Goal: Find specific page/section: Find specific page/section

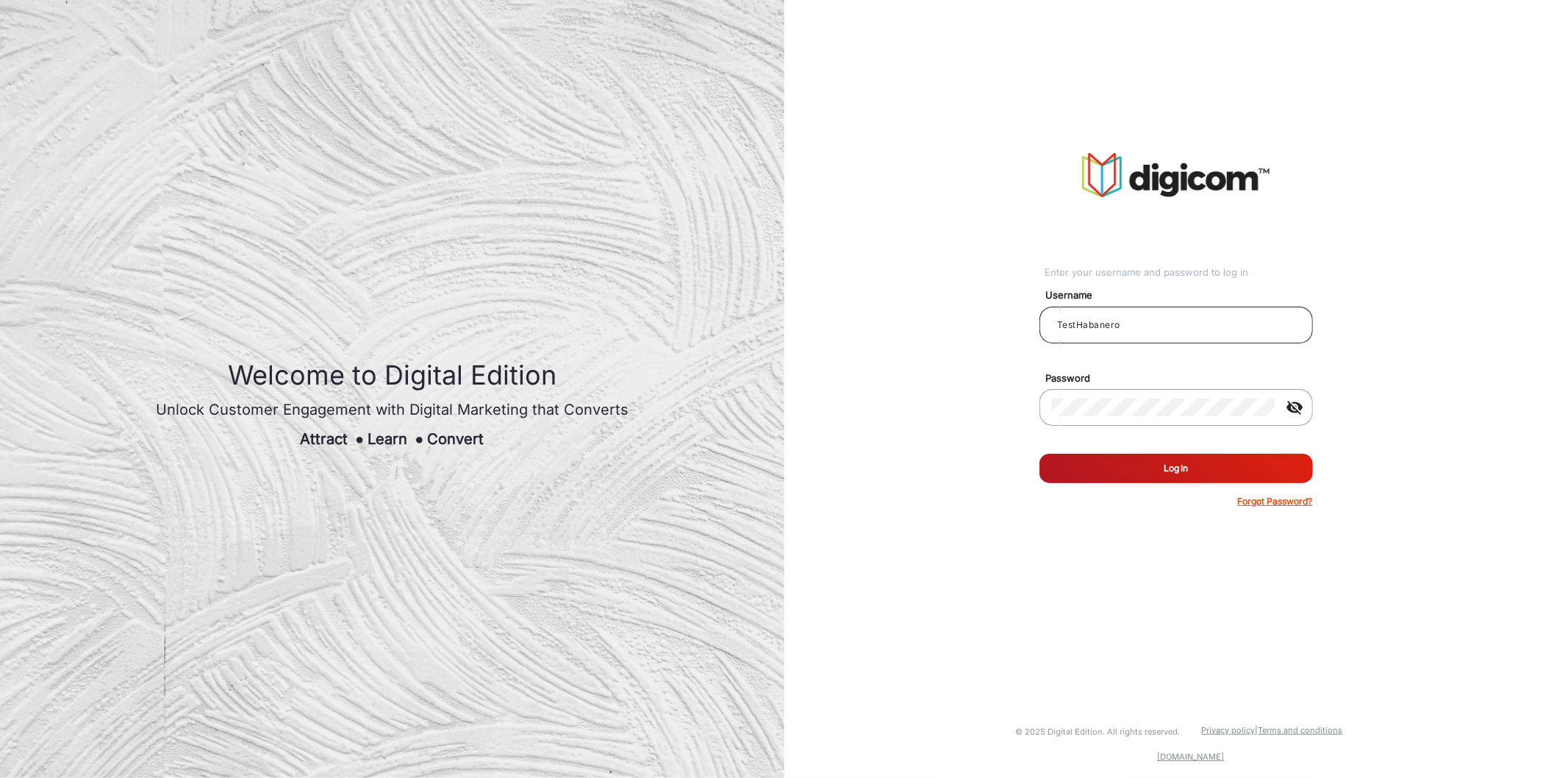
click at [1165, 333] on input "TestHabanero" at bounding box center [1176, 324] width 250 height 18
type input "[PERSON_NAME]"
click at [974, 413] on div "Enter your username and password to log in Username [PERSON_NAME] Password visi…" at bounding box center [1176, 330] width 806 height 661
click at [1039, 454] on button "Log In" at bounding box center [1176, 468] width 274 height 29
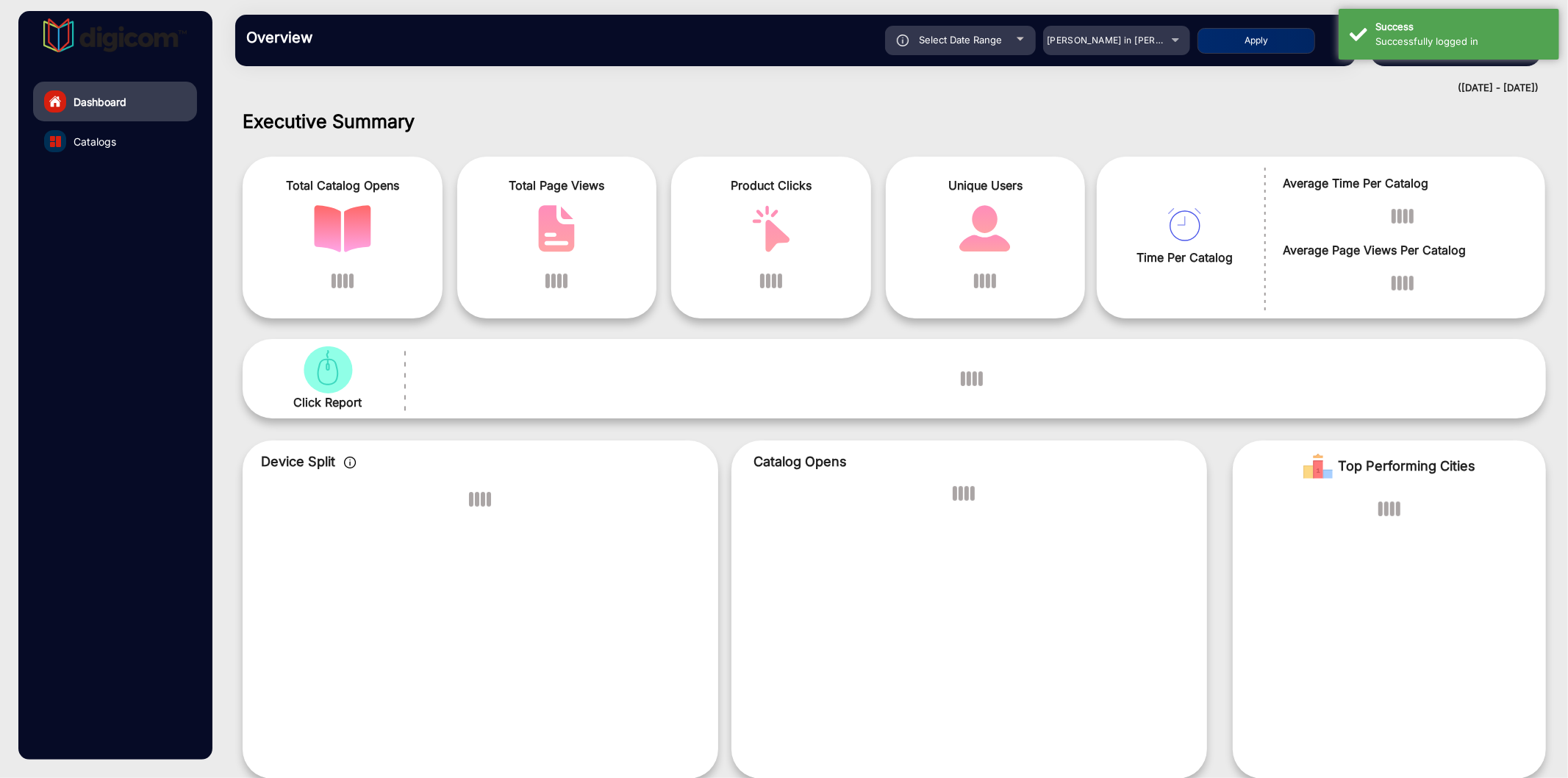
scroll to position [11, 0]
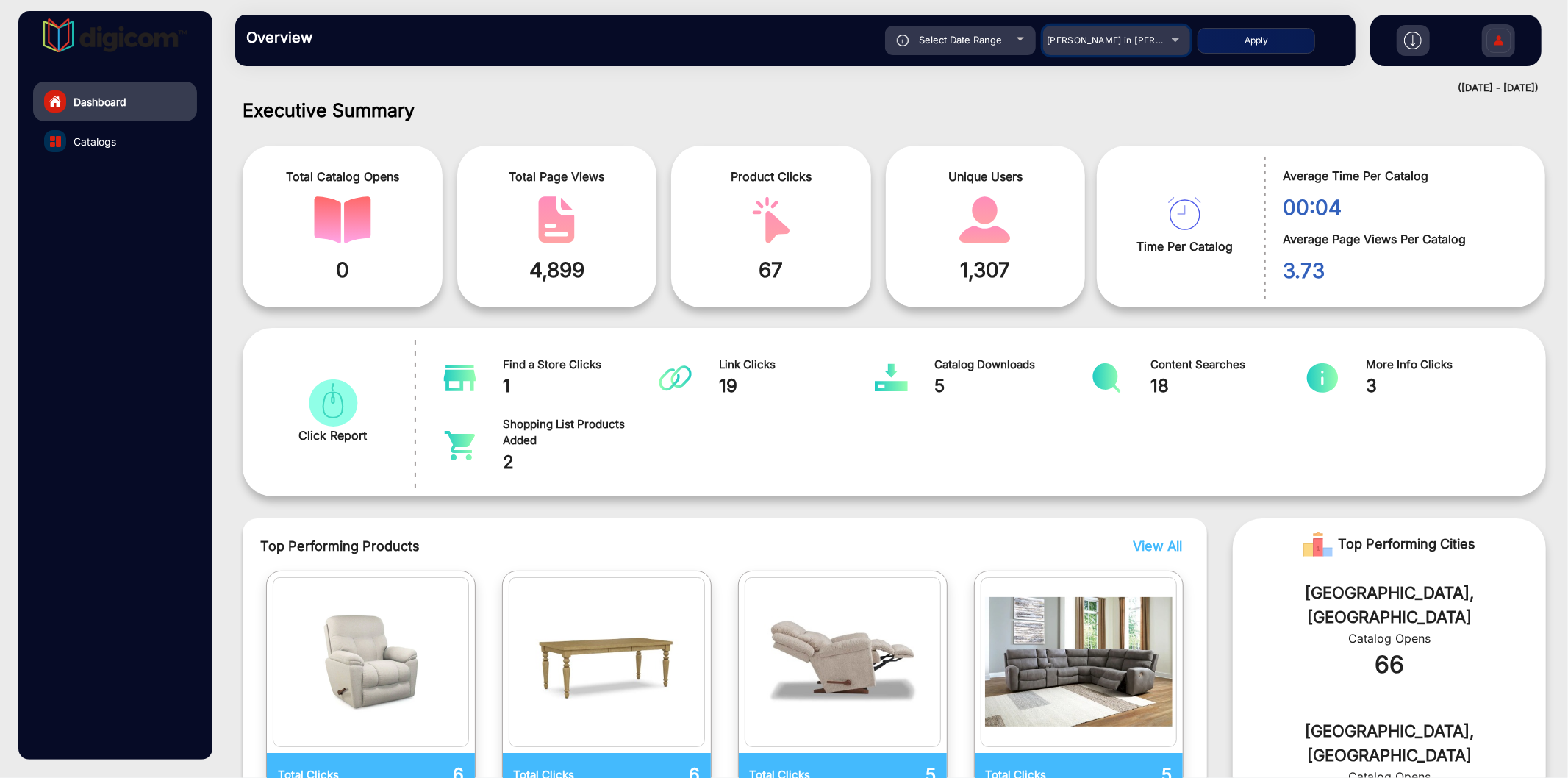
click at [1109, 37] on span "[PERSON_NAME] in [PERSON_NAME]" at bounding box center [1127, 40] width 162 height 11
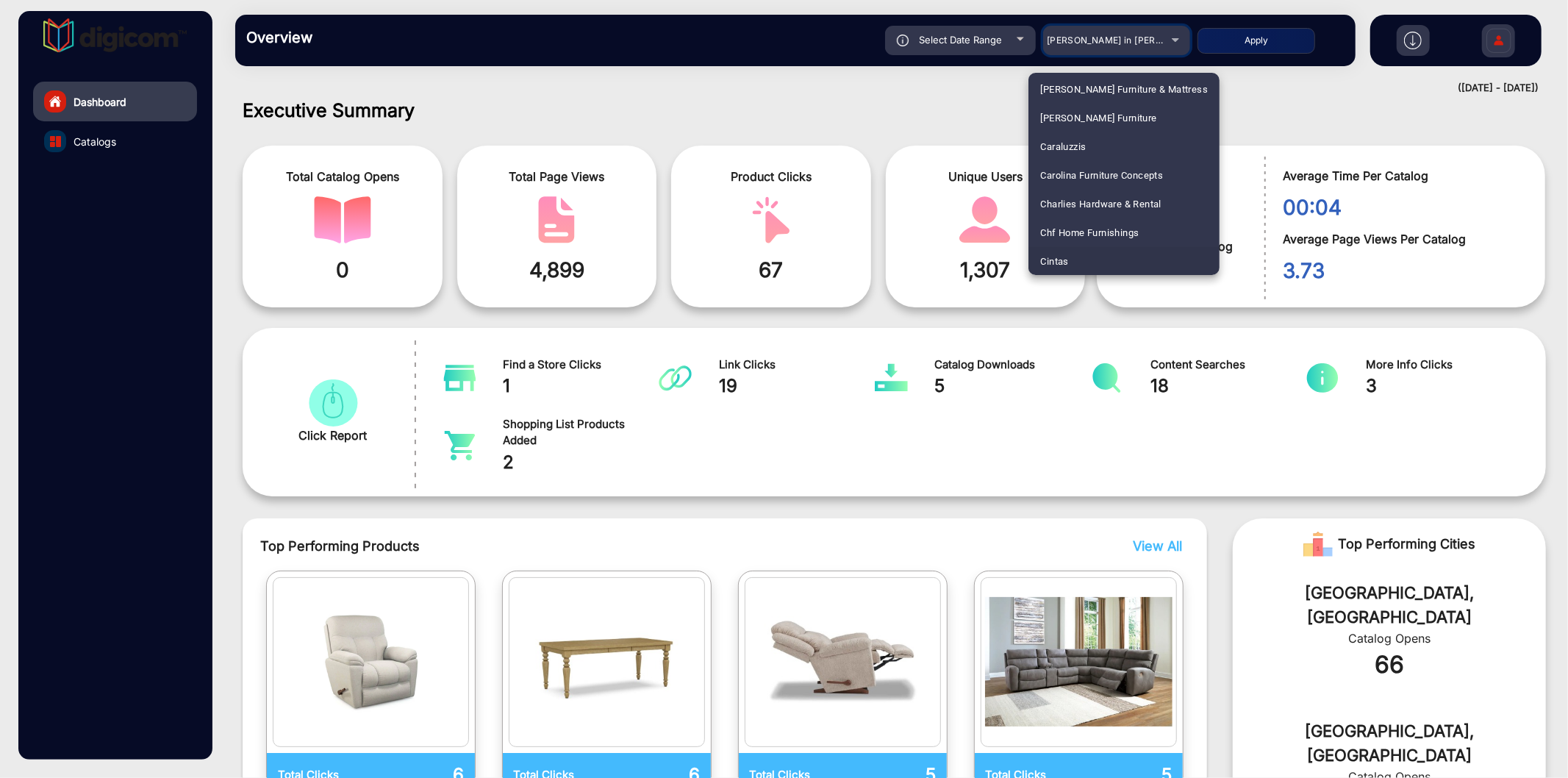
scroll to position [1122, 0]
click at [1093, 256] on span "[PERSON_NAME] Nutrition" at bounding box center [1098, 262] width 114 height 29
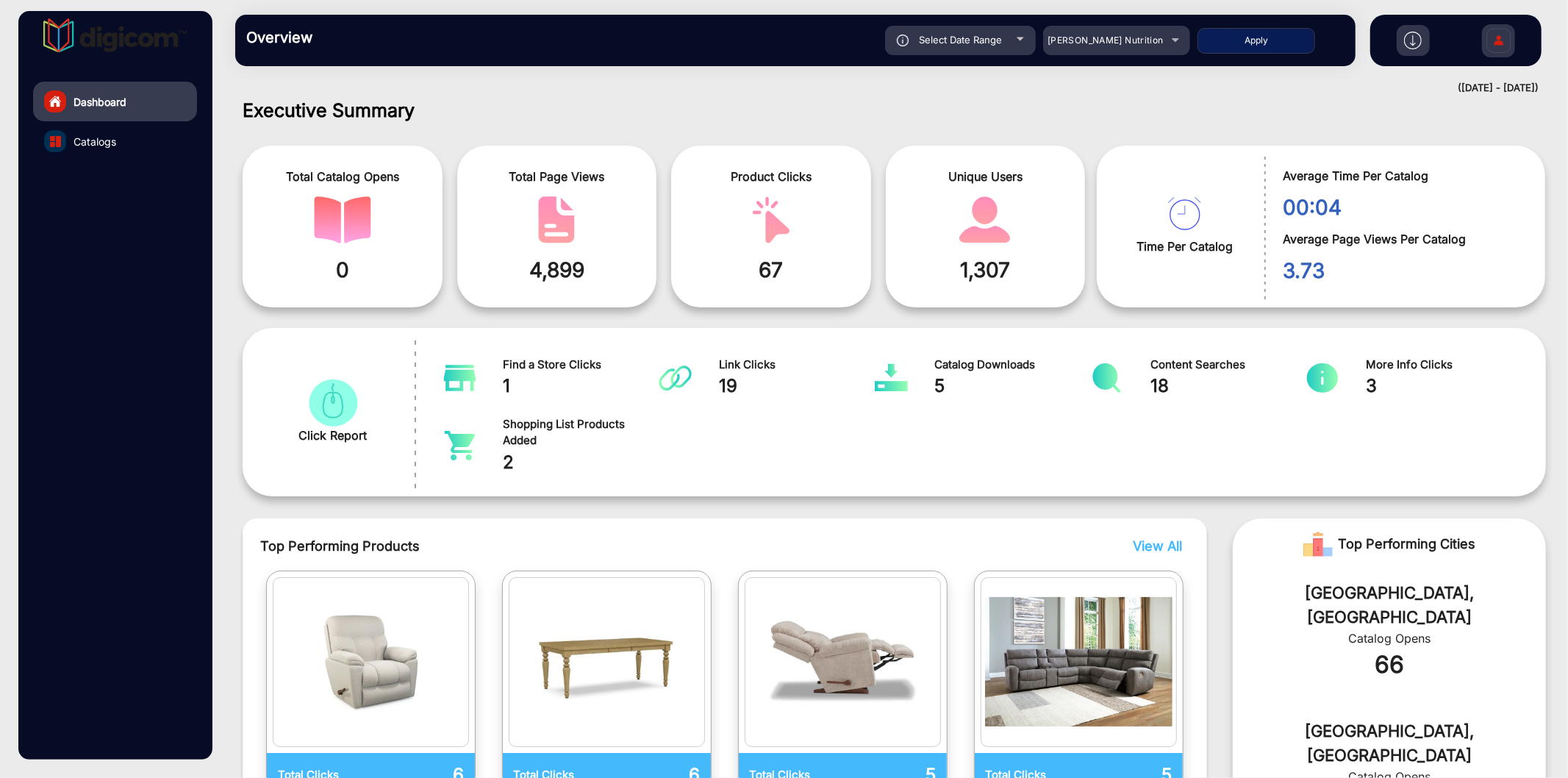
click at [993, 40] on span "Select Date Range" at bounding box center [960, 39] width 83 height 12
type input "[DATE]"
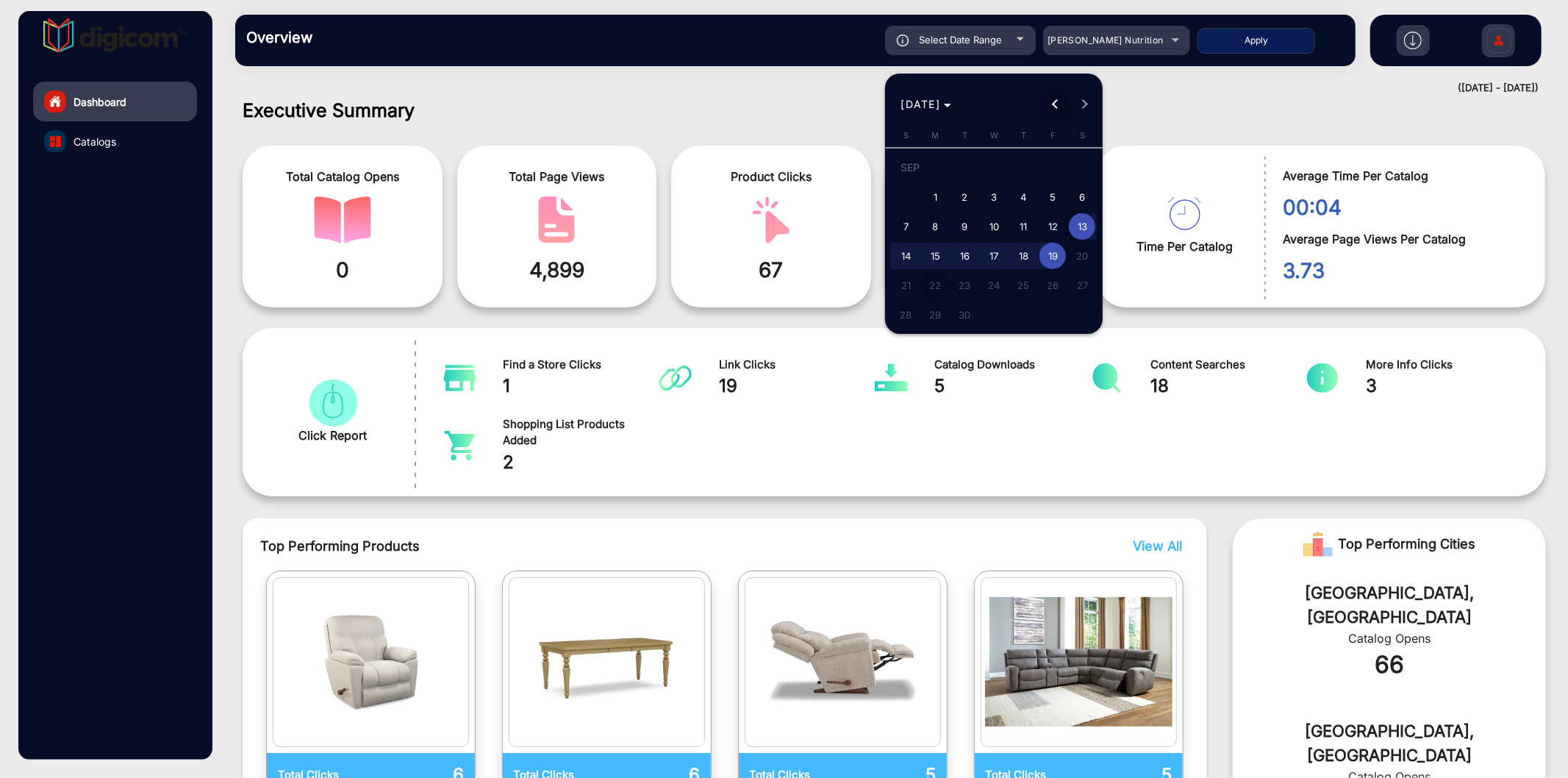
click at [1044, 97] on span "Previous month" at bounding box center [1054, 104] width 29 height 29
click at [1047, 159] on span "1" at bounding box center [1053, 170] width 26 height 30
type input "[DATE]"
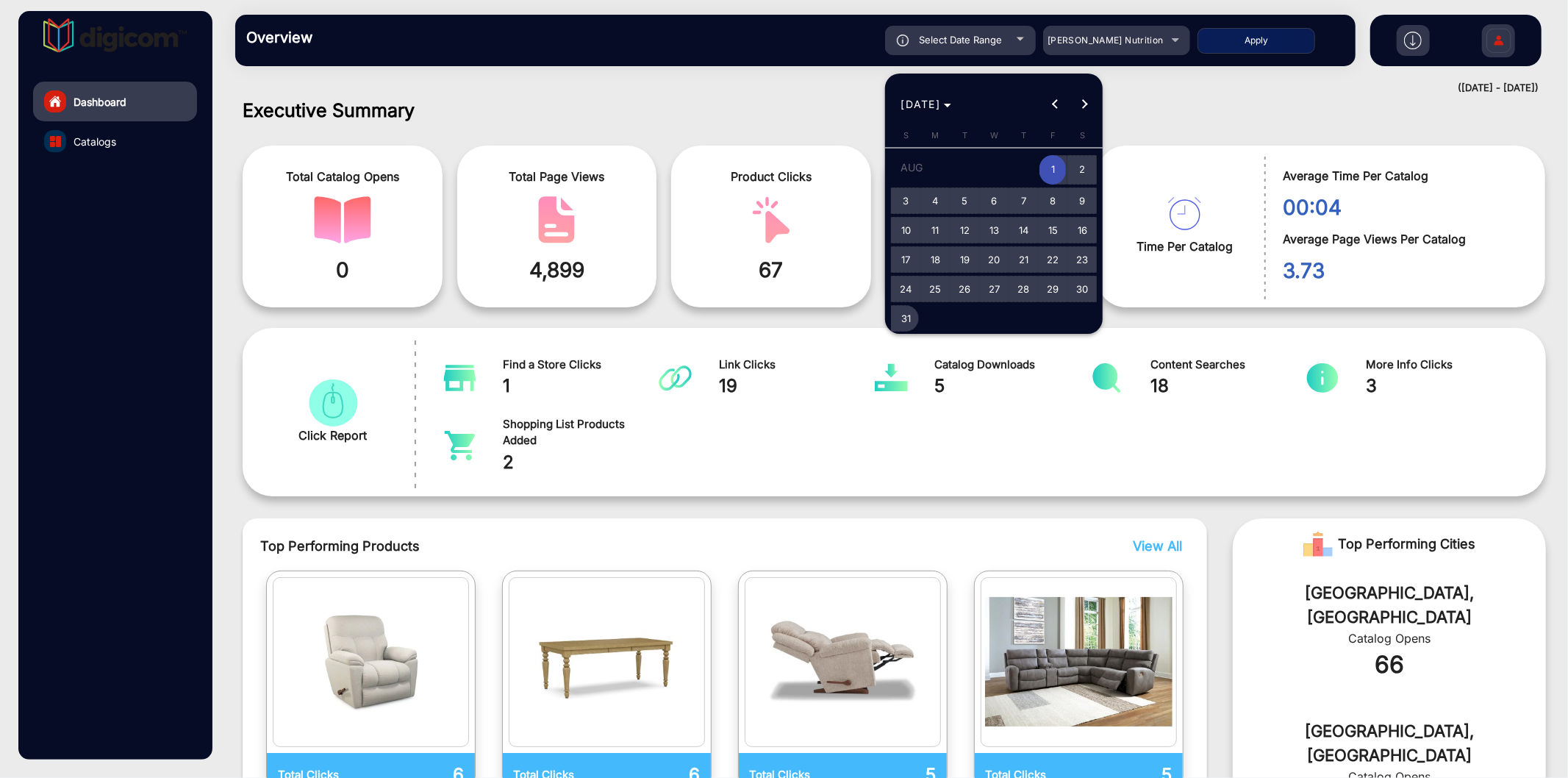
click at [900, 312] on span "31" at bounding box center [905, 319] width 26 height 26
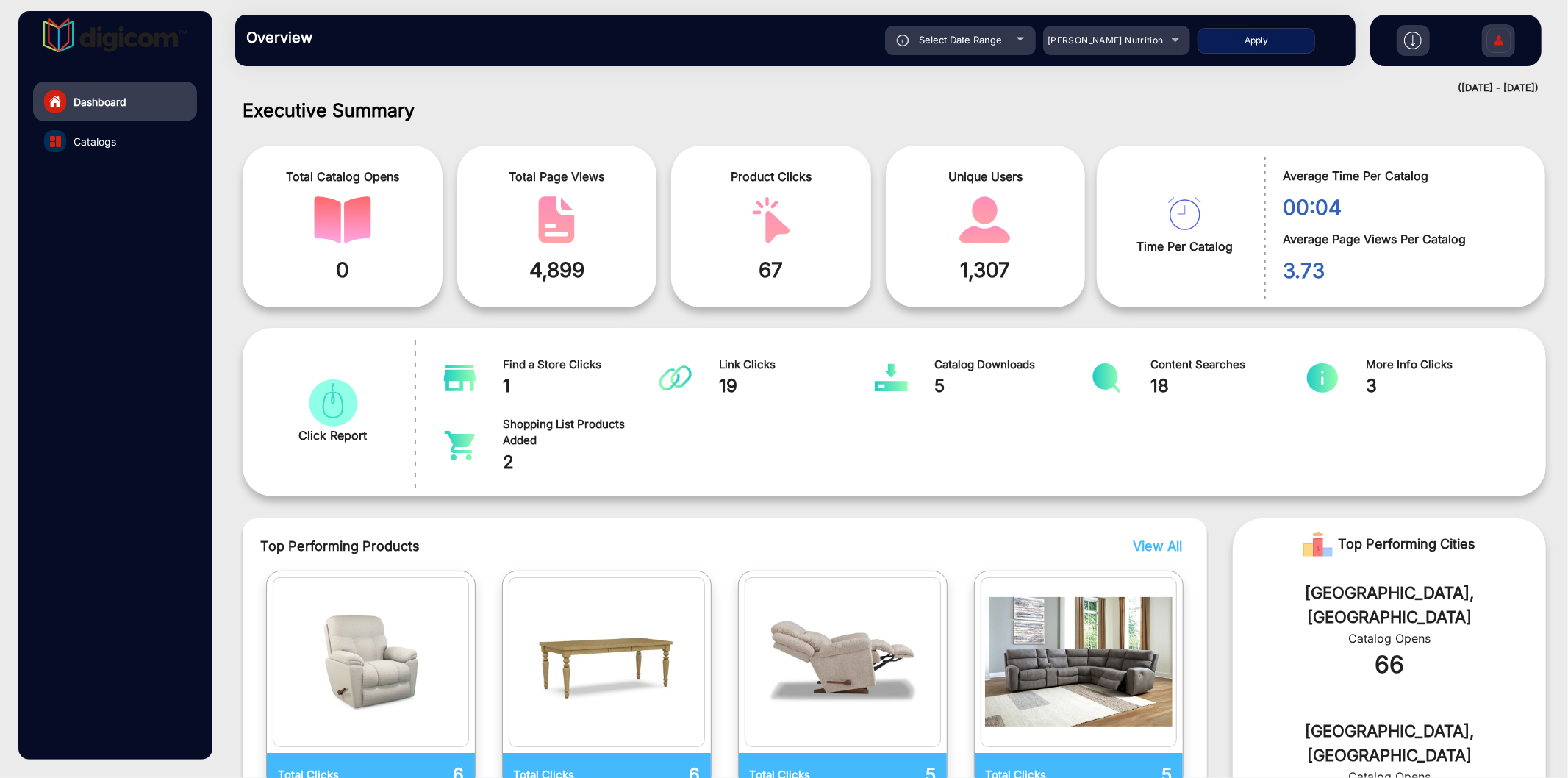
type input "[DATE]"
click at [1226, 36] on button "Apply" at bounding box center [1256, 40] width 117 height 25
type input "[DATE]"
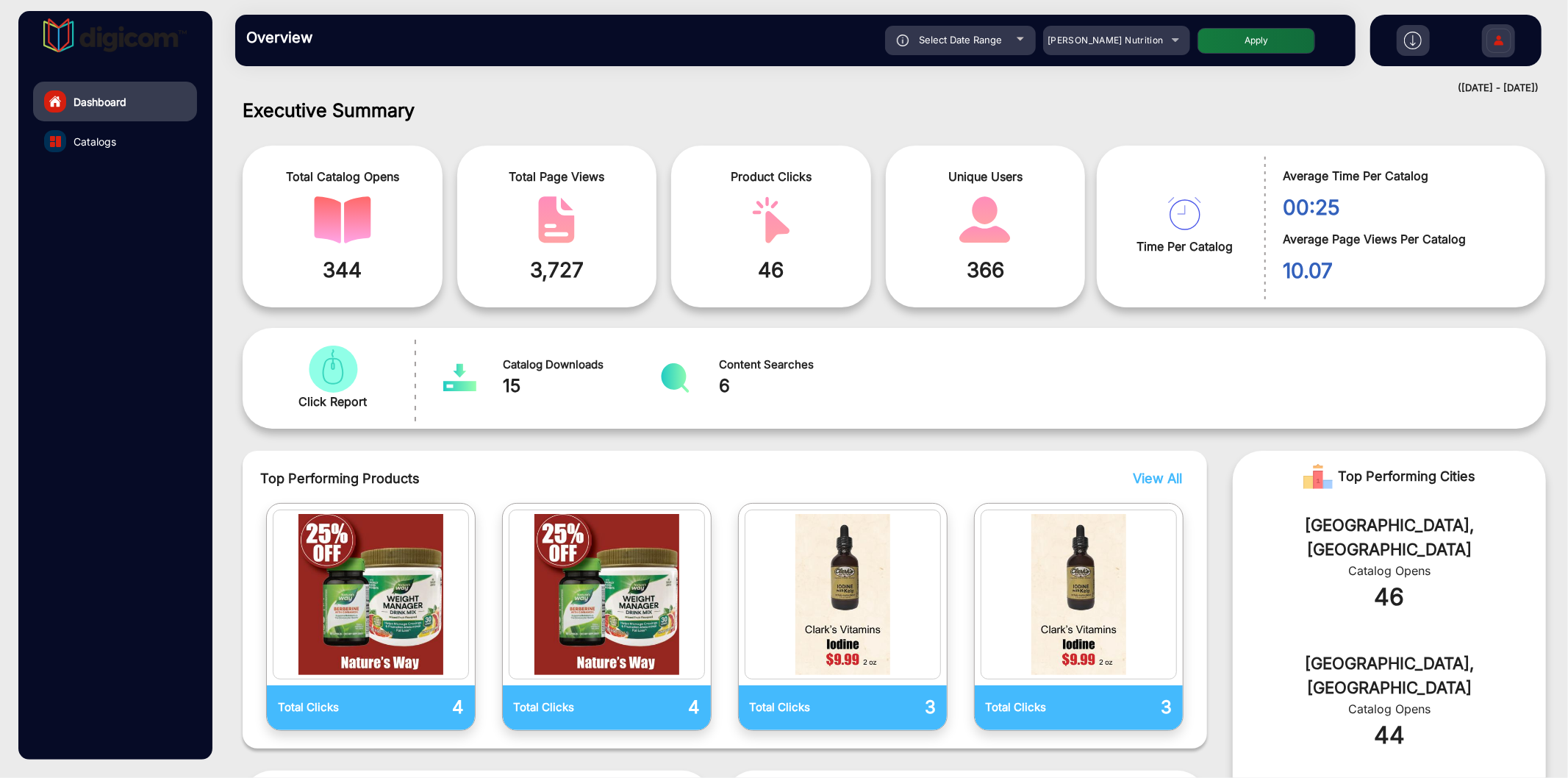
click at [135, 151] on link "Catalogs" at bounding box center [114, 141] width 164 height 39
click at [121, 134] on link "Catalogs" at bounding box center [114, 141] width 164 height 39
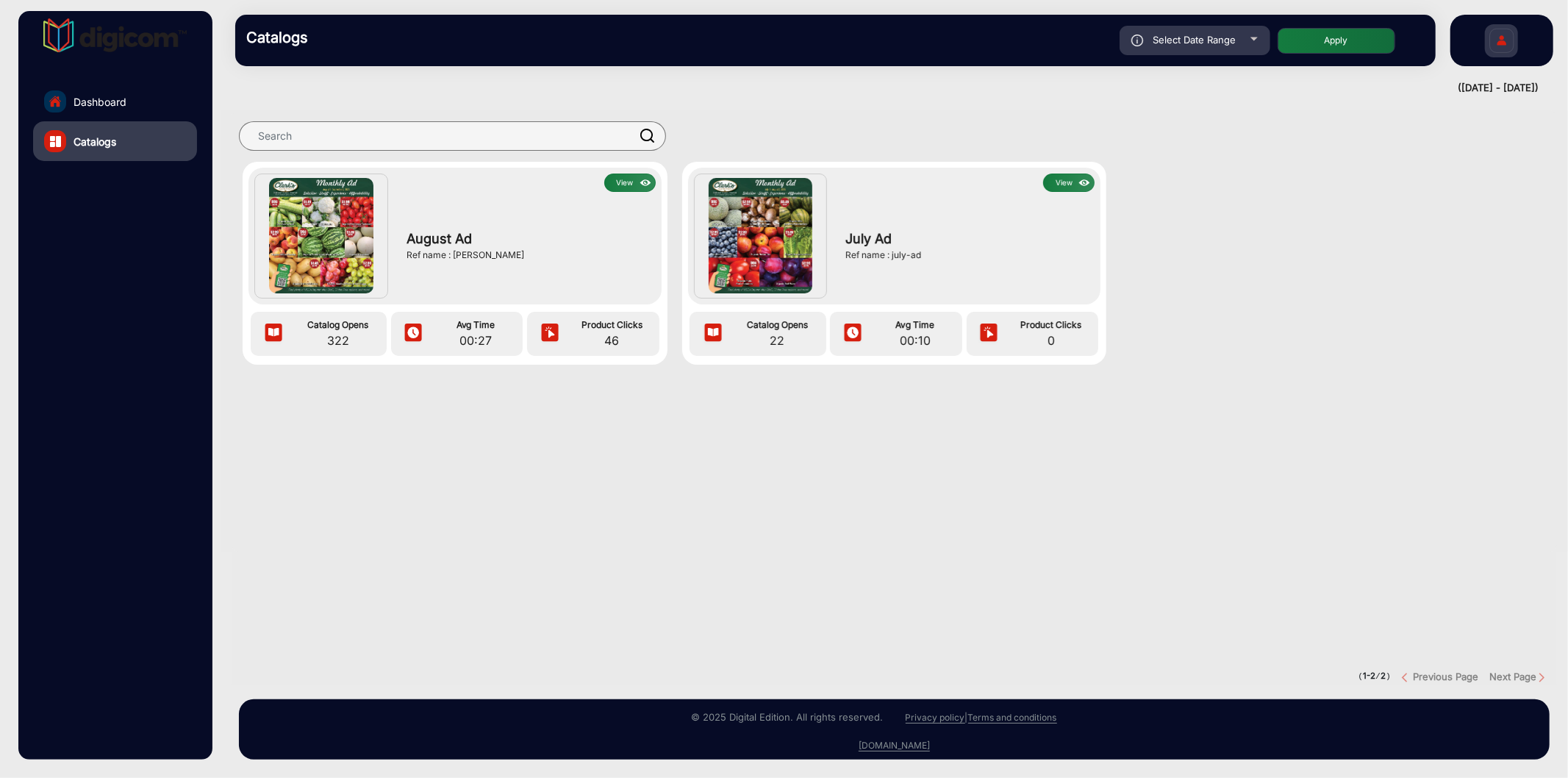
click at [626, 181] on button "View" at bounding box center [630, 183] width 52 height 19
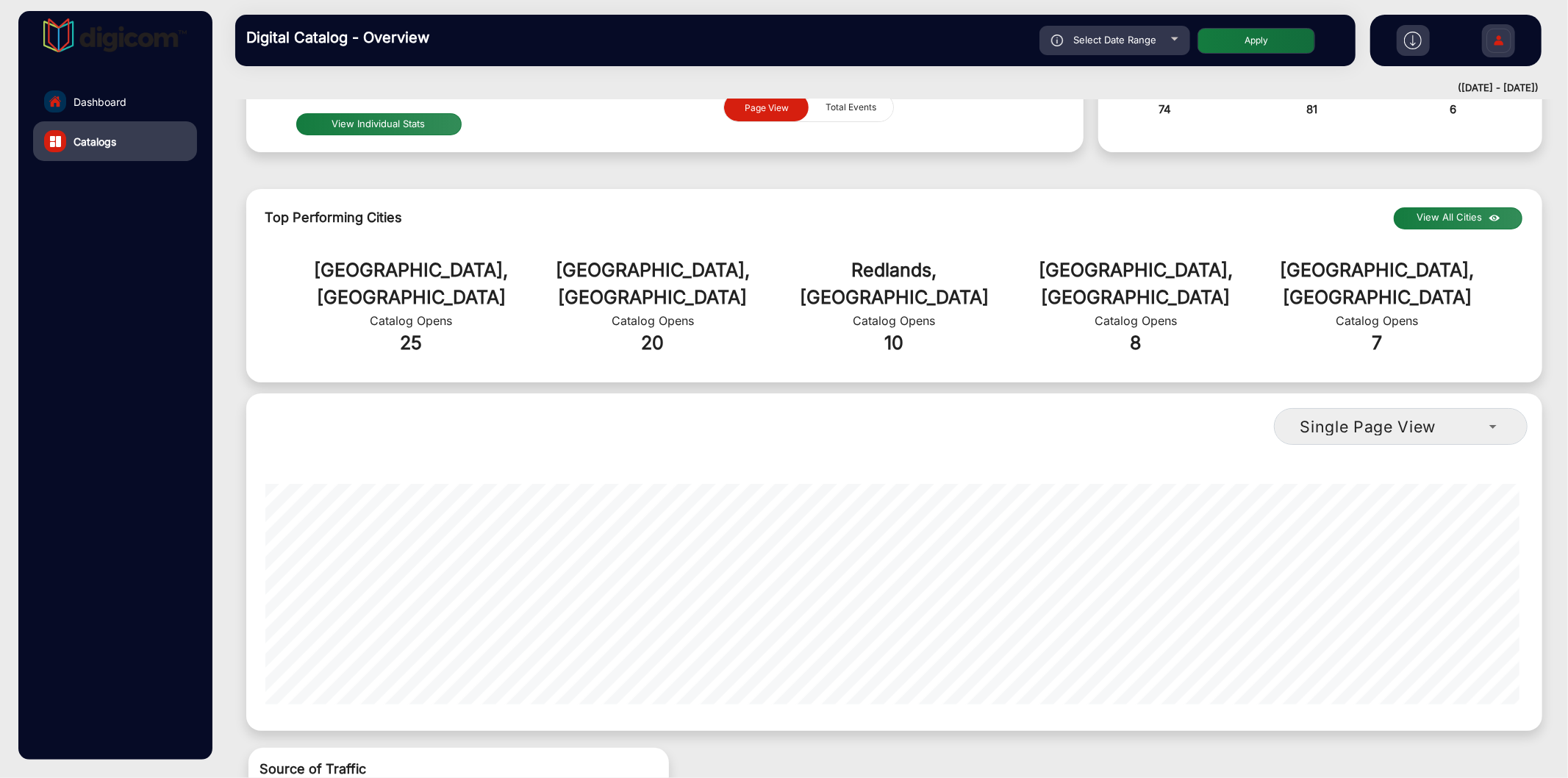
scroll to position [390, 0]
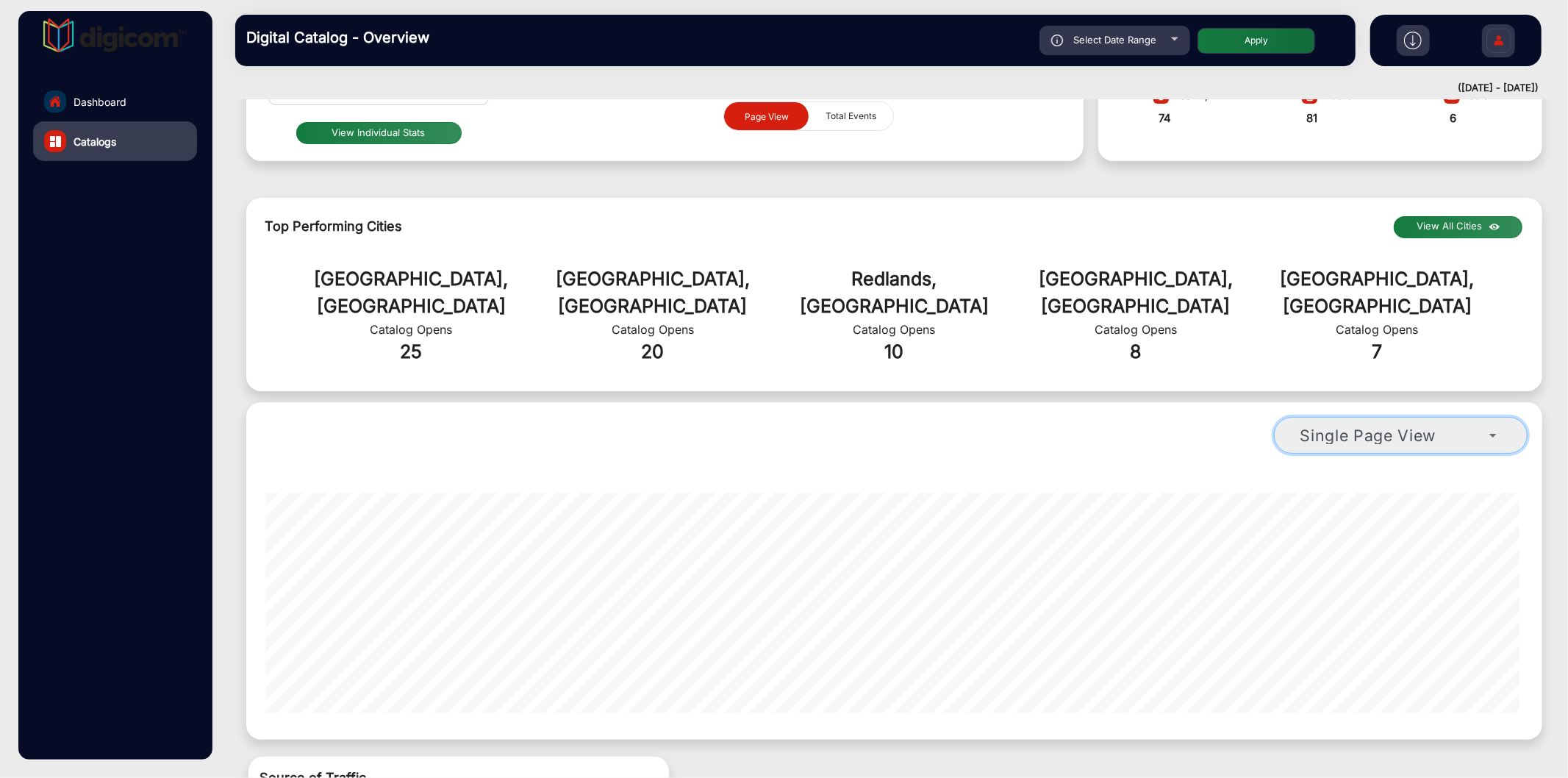
click at [1382, 417] on mat-select "Single Page View" at bounding box center [1400, 435] width 254 height 37
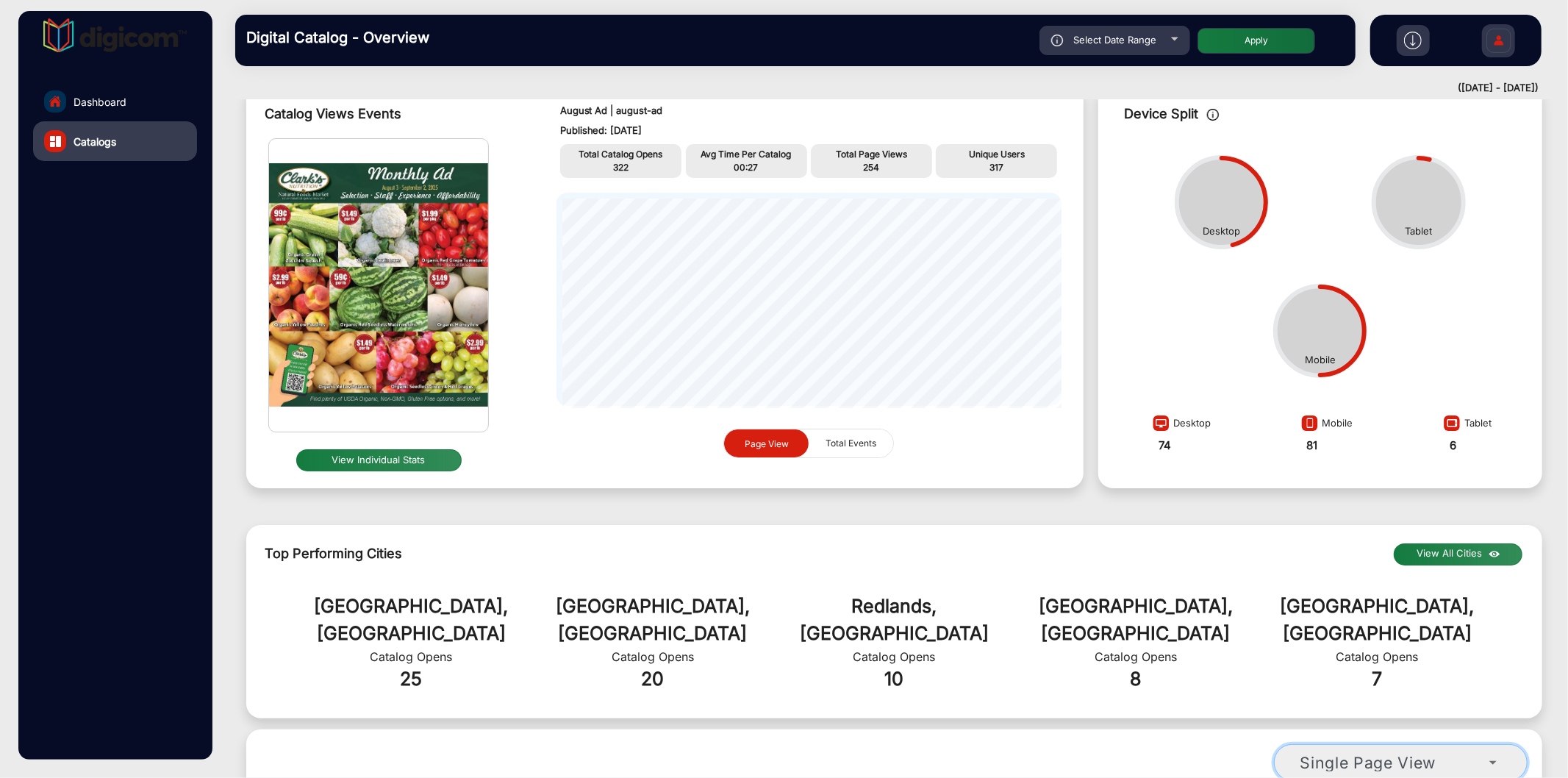
scroll to position [0, 0]
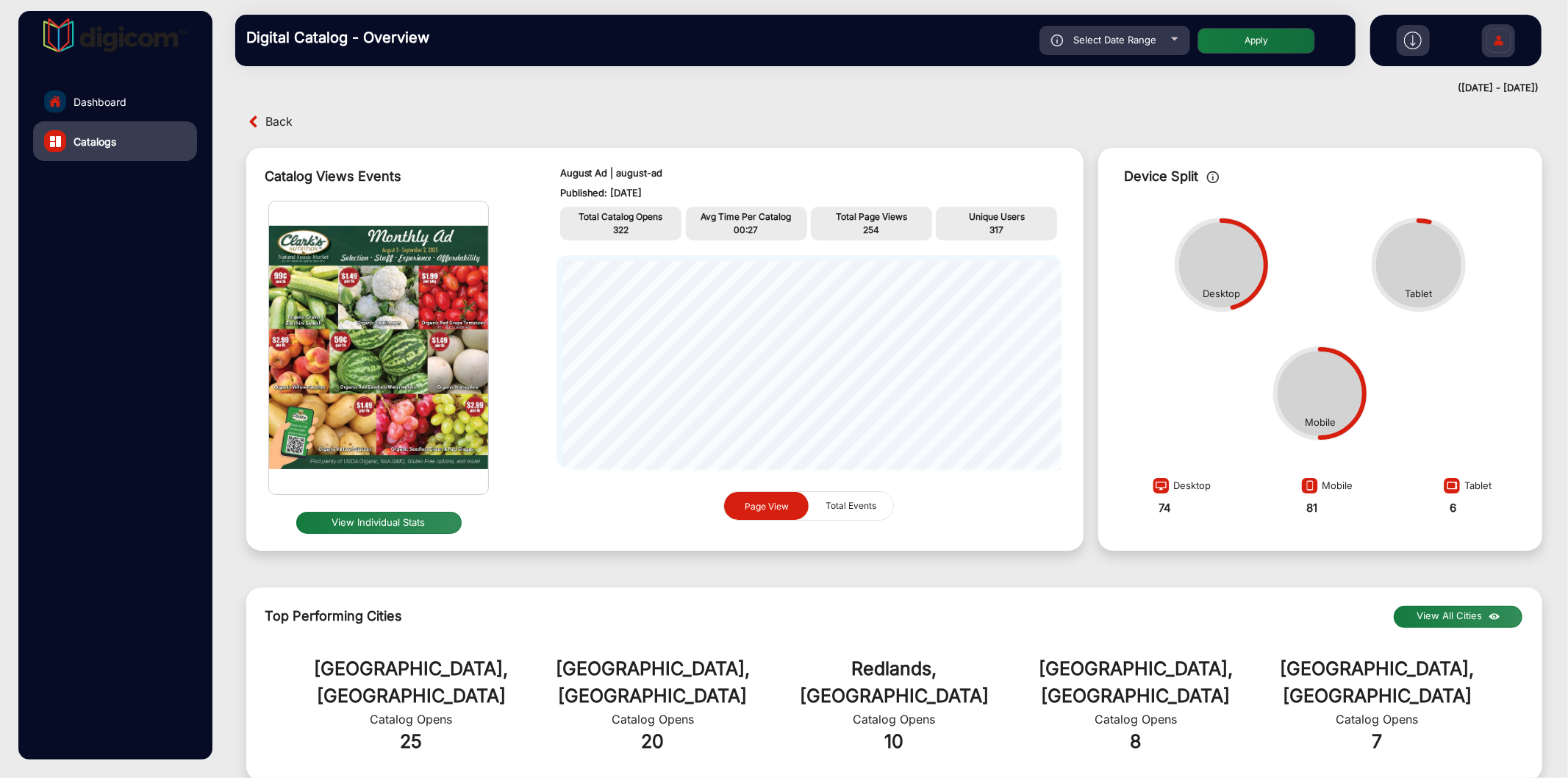
click at [280, 116] on span "Back" at bounding box center [278, 122] width 27 height 22
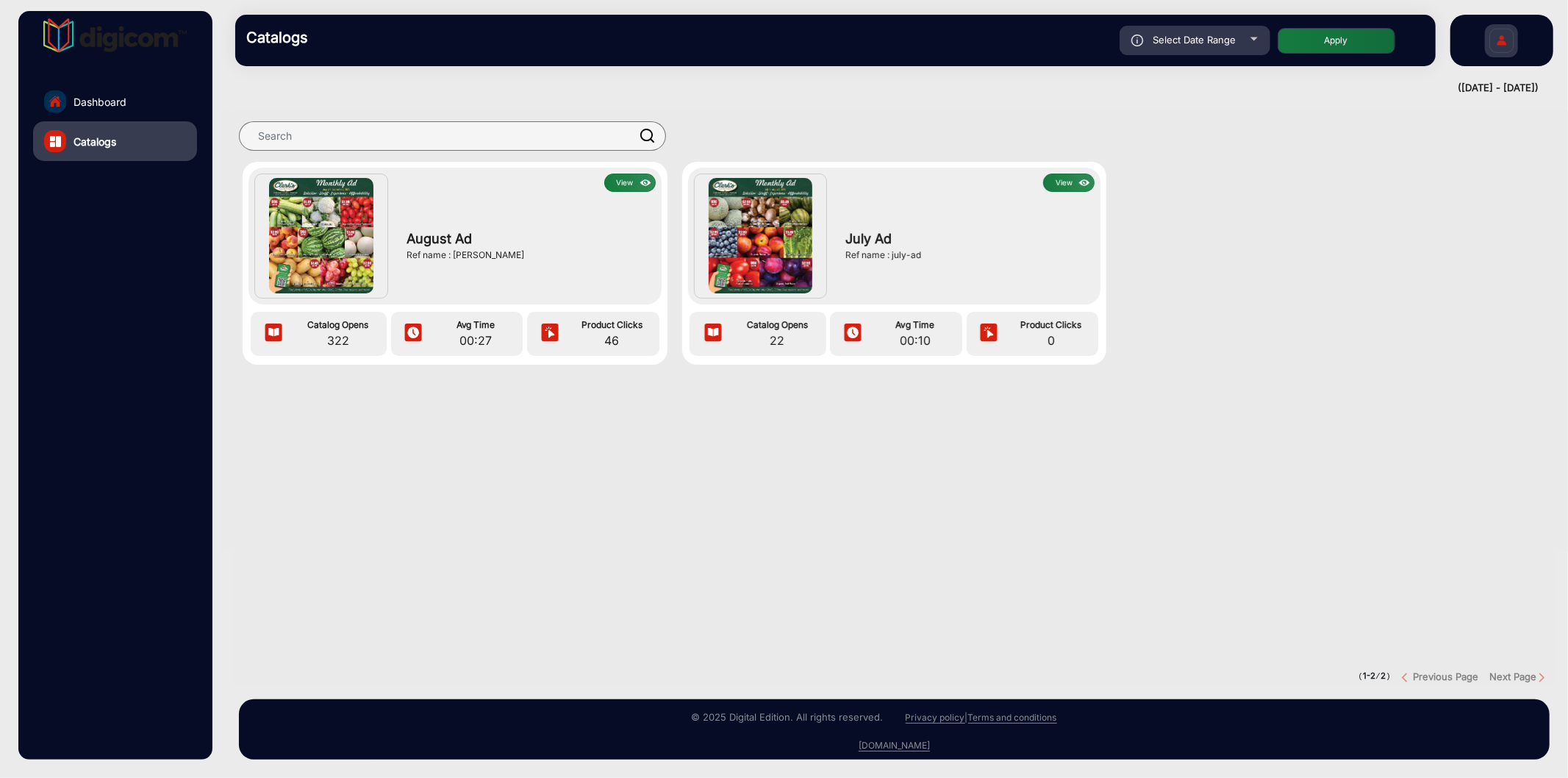
click at [1061, 185] on button "View" at bounding box center [1068, 183] width 52 height 19
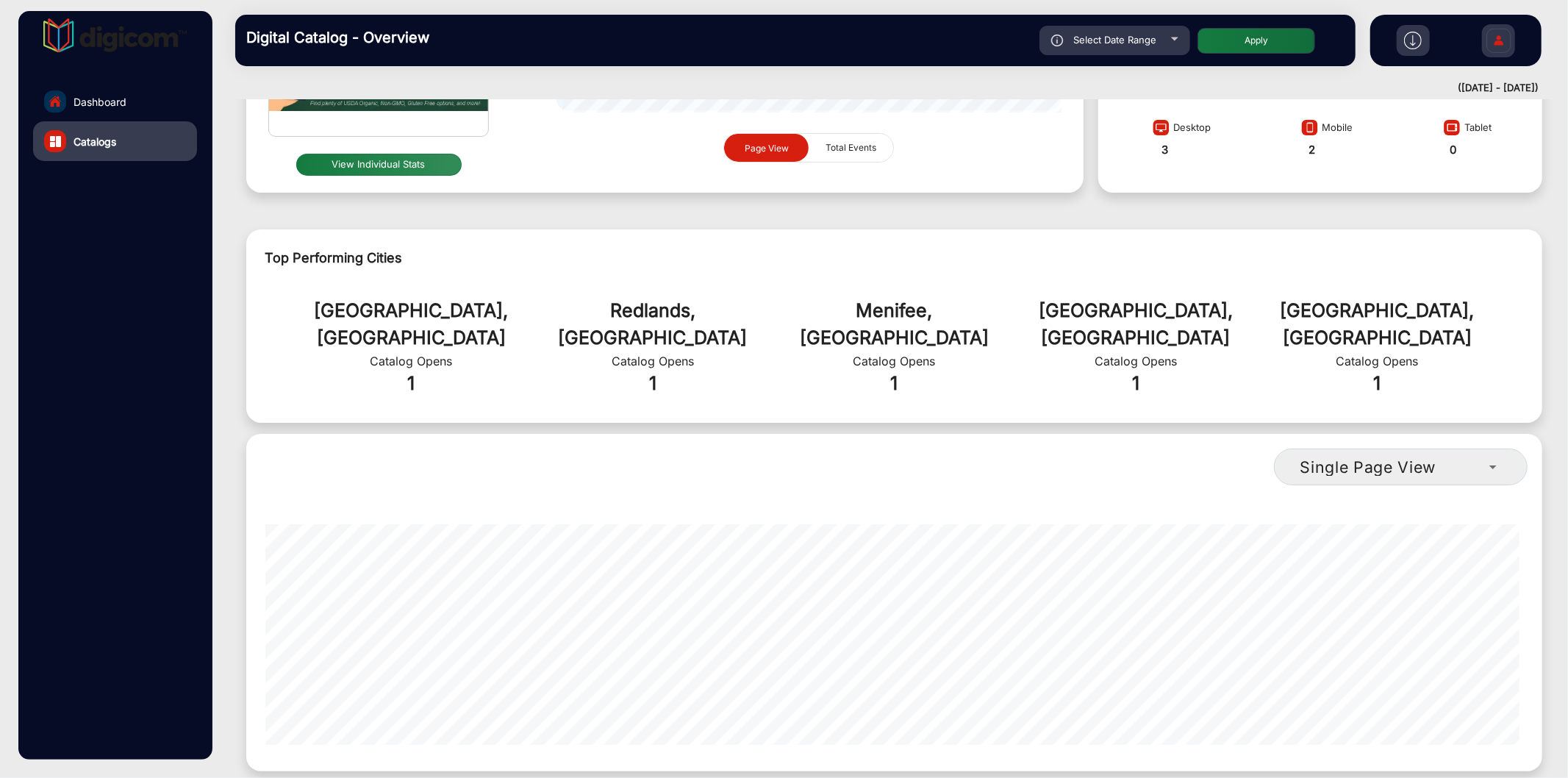
scroll to position [522, 0]
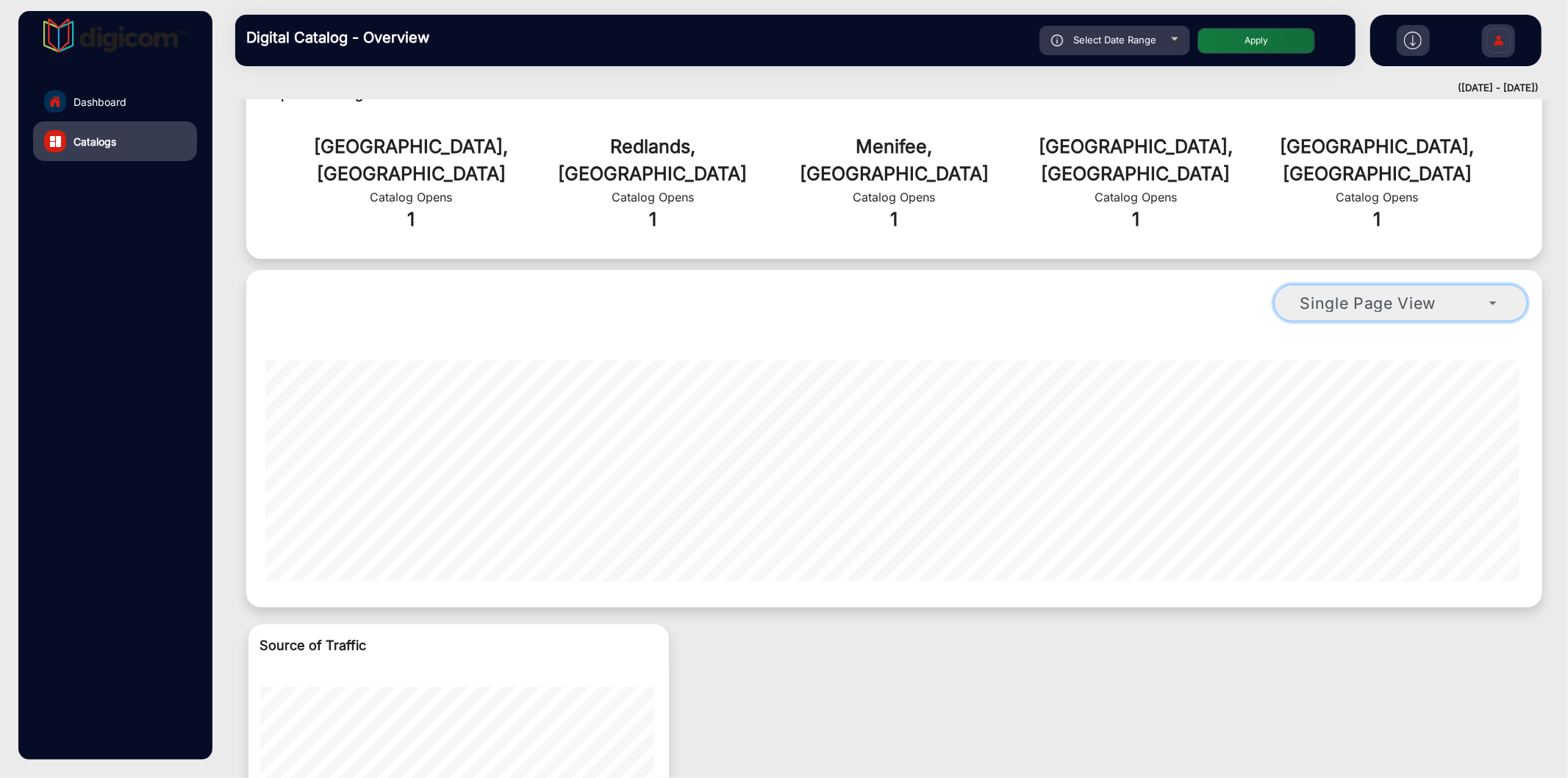
click at [1442, 294] on div "Single Page View" at bounding box center [1396, 303] width 189 height 18
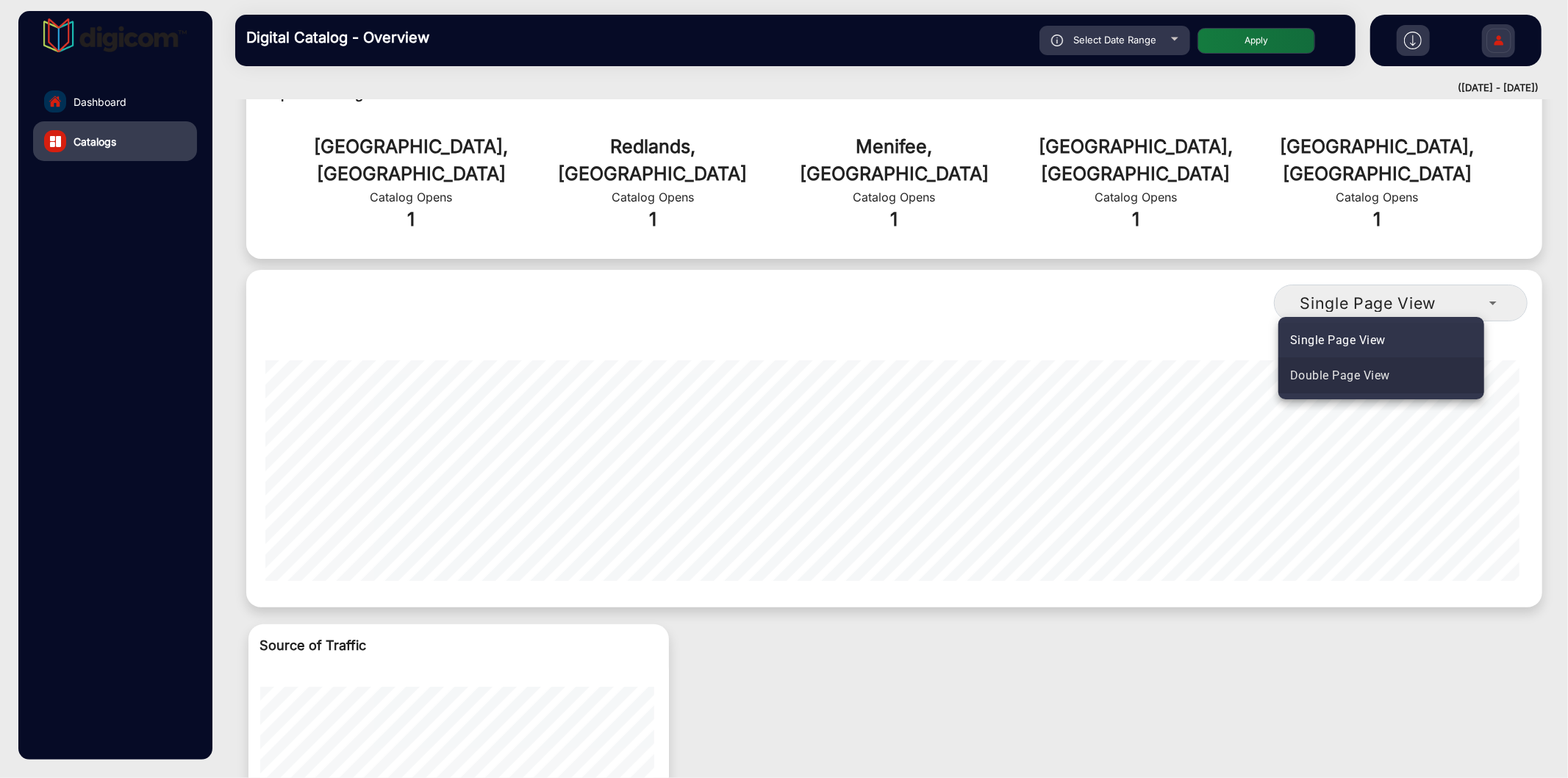
click at [1382, 368] on span "Double Page View" at bounding box center [1340, 375] width 100 height 18
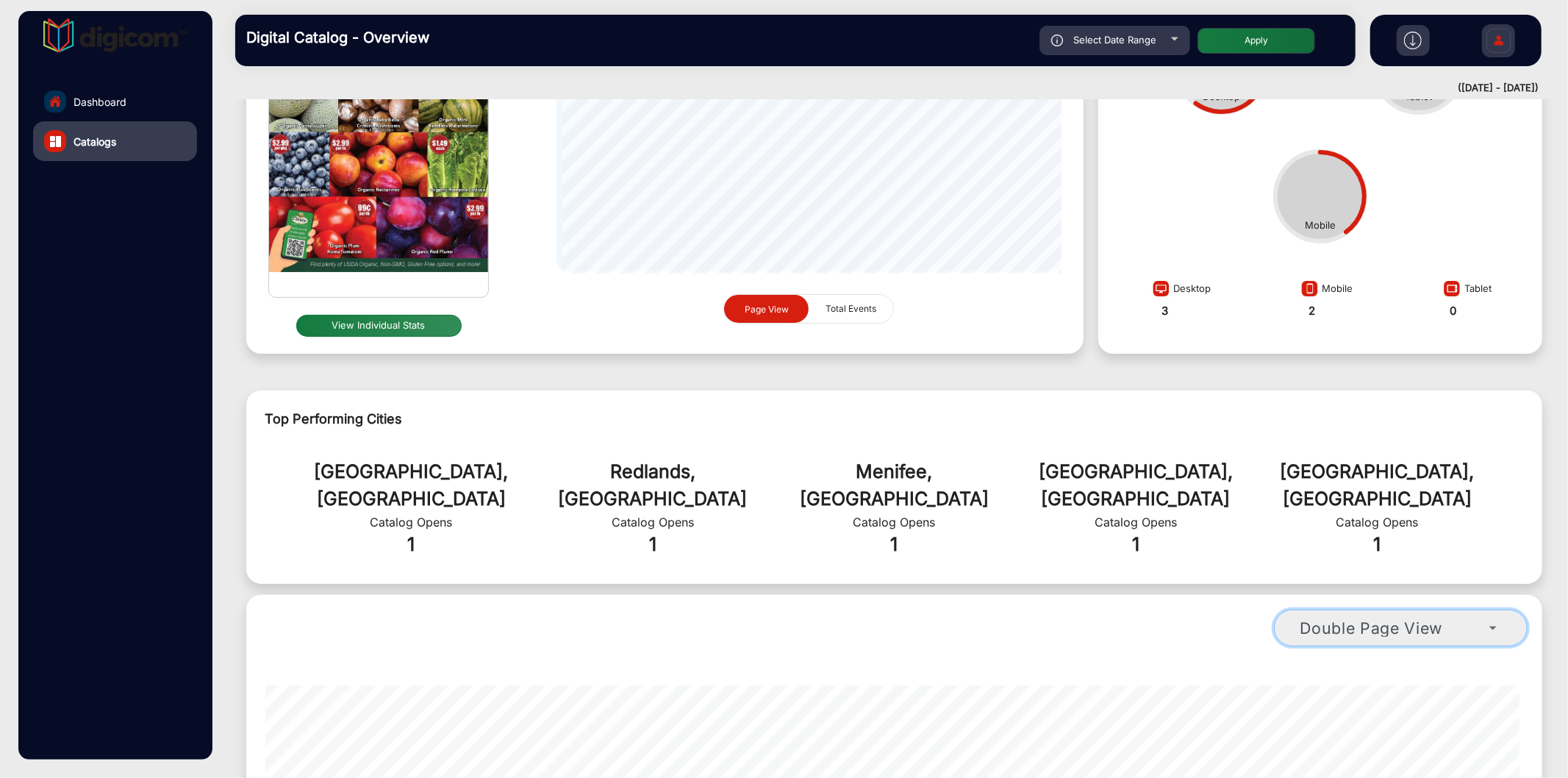
scroll to position [0, 0]
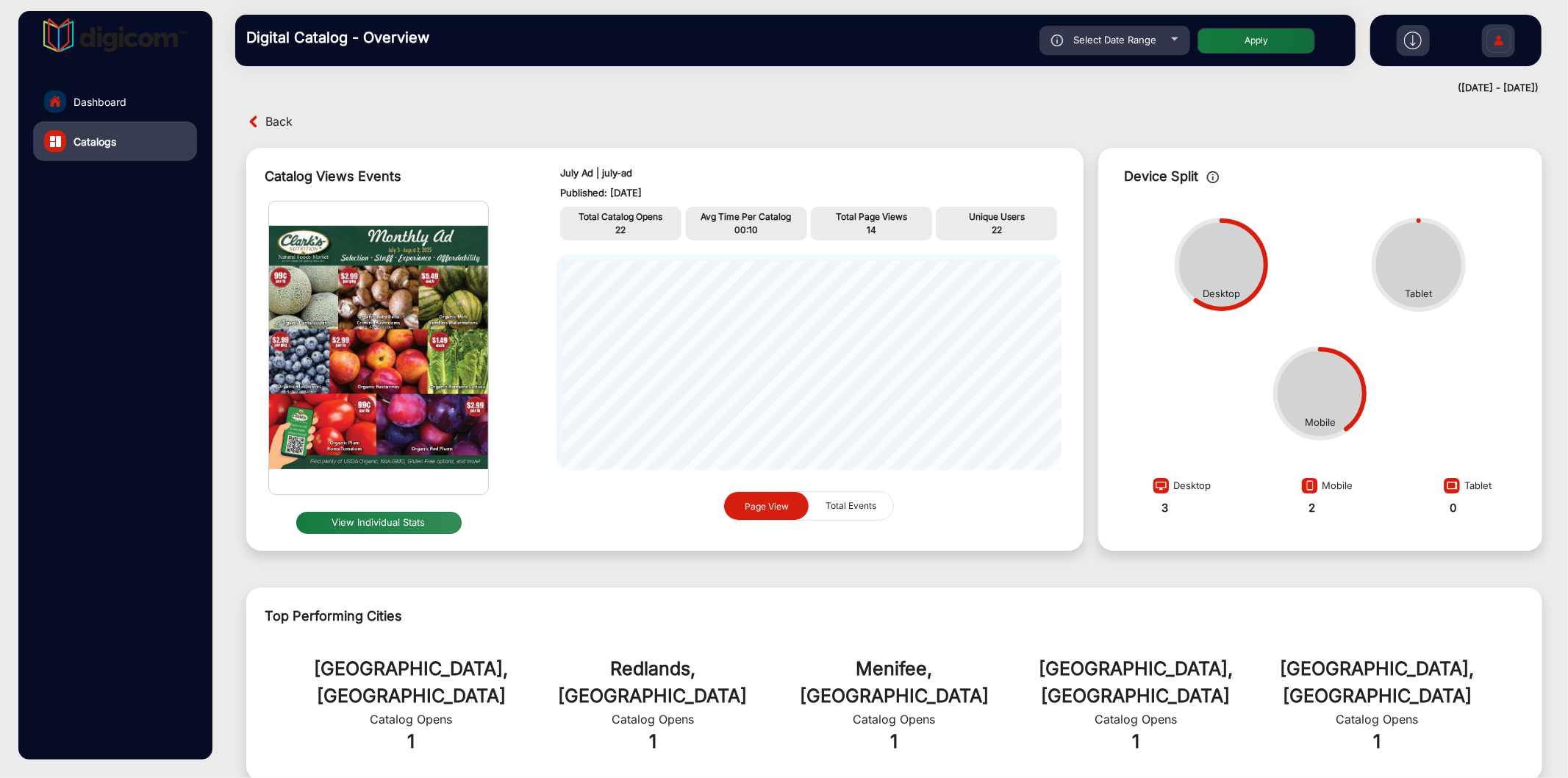
click at [282, 121] on span "Back" at bounding box center [278, 122] width 27 height 22
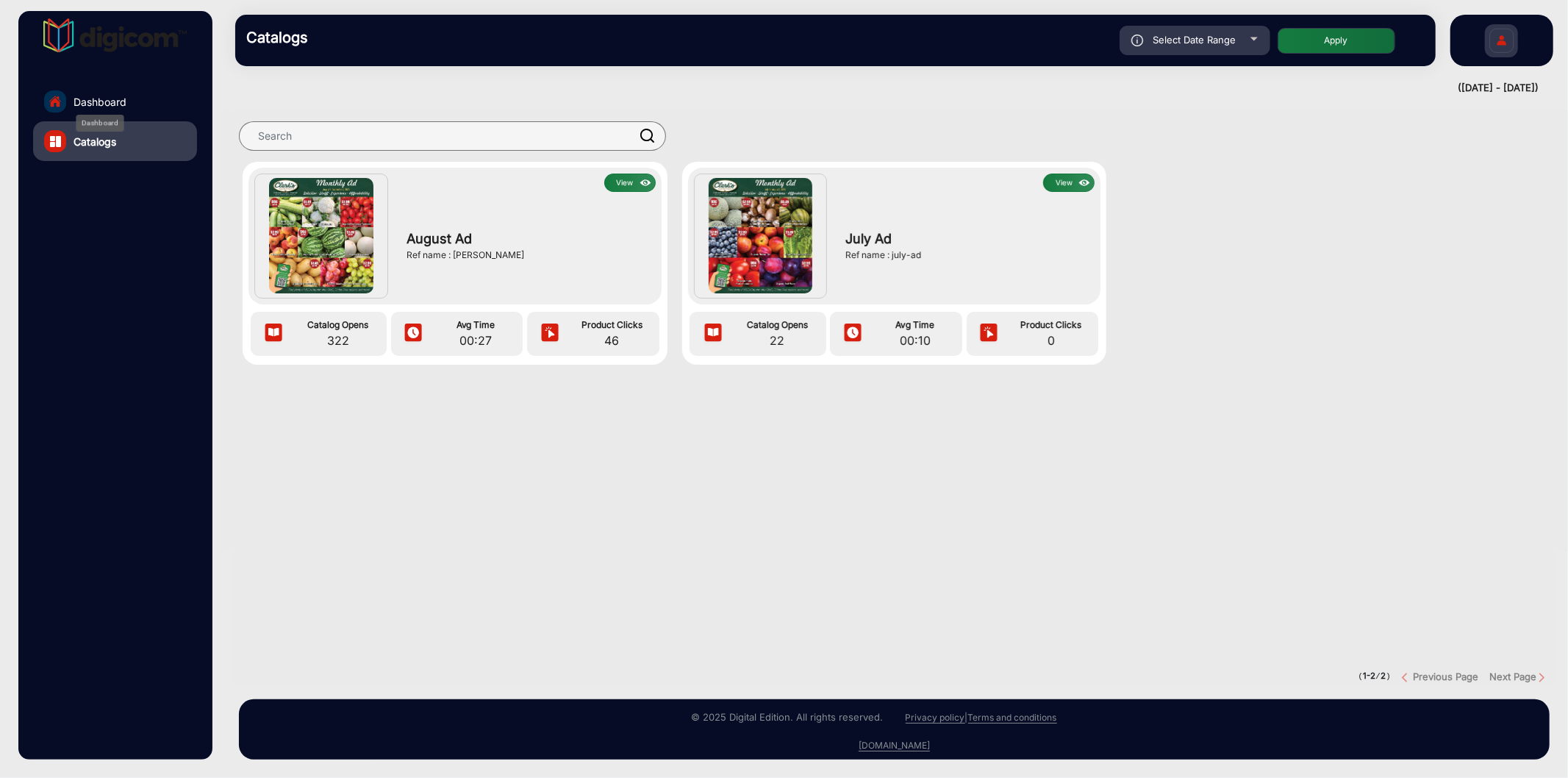
click at [121, 103] on span "Dashboard" at bounding box center [99, 101] width 52 height 15
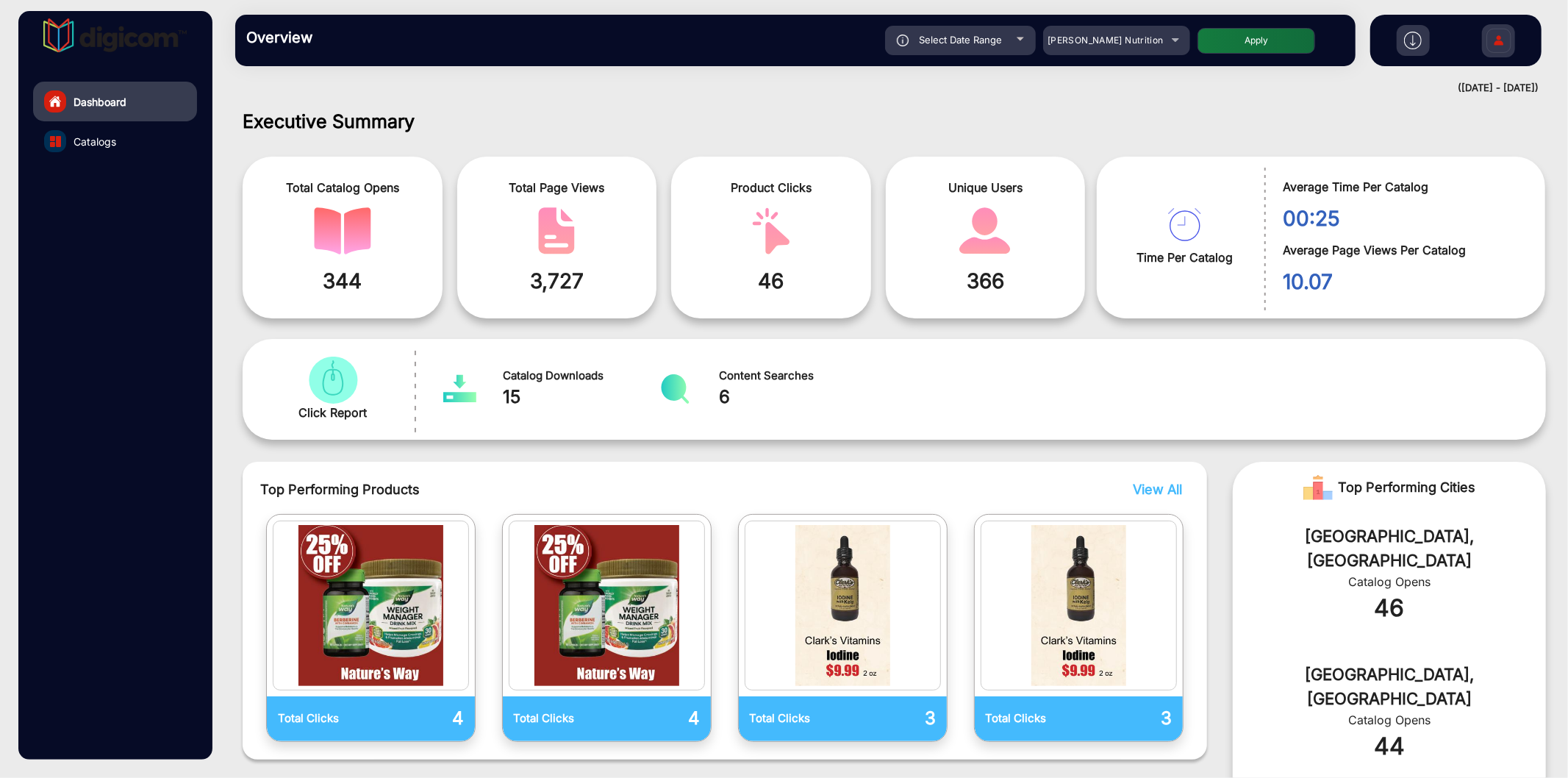
scroll to position [11, 0]
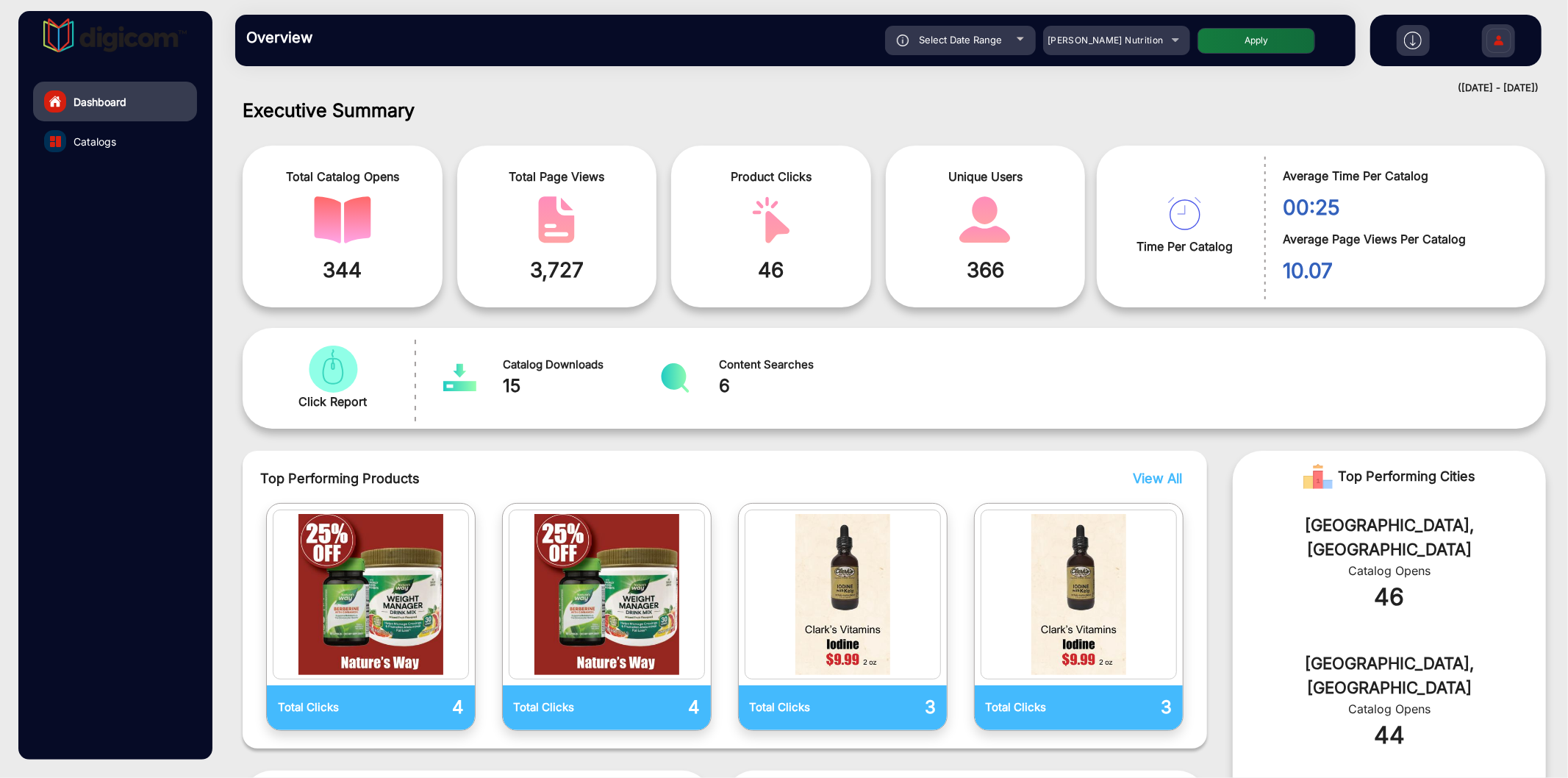
click at [127, 142] on link "Catalogs" at bounding box center [114, 141] width 164 height 39
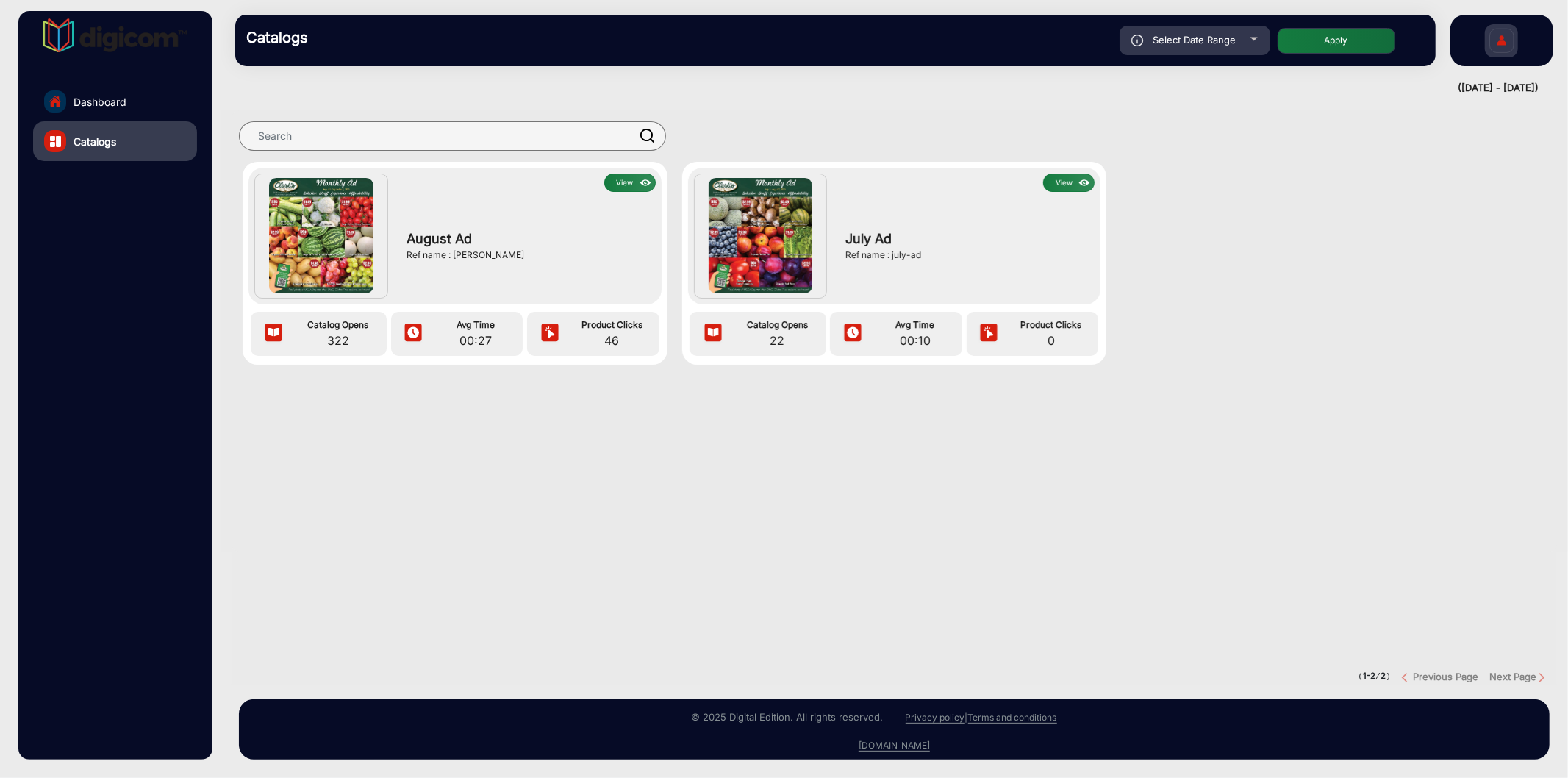
click at [50, 112] on link "Dashboard" at bounding box center [114, 101] width 164 height 39
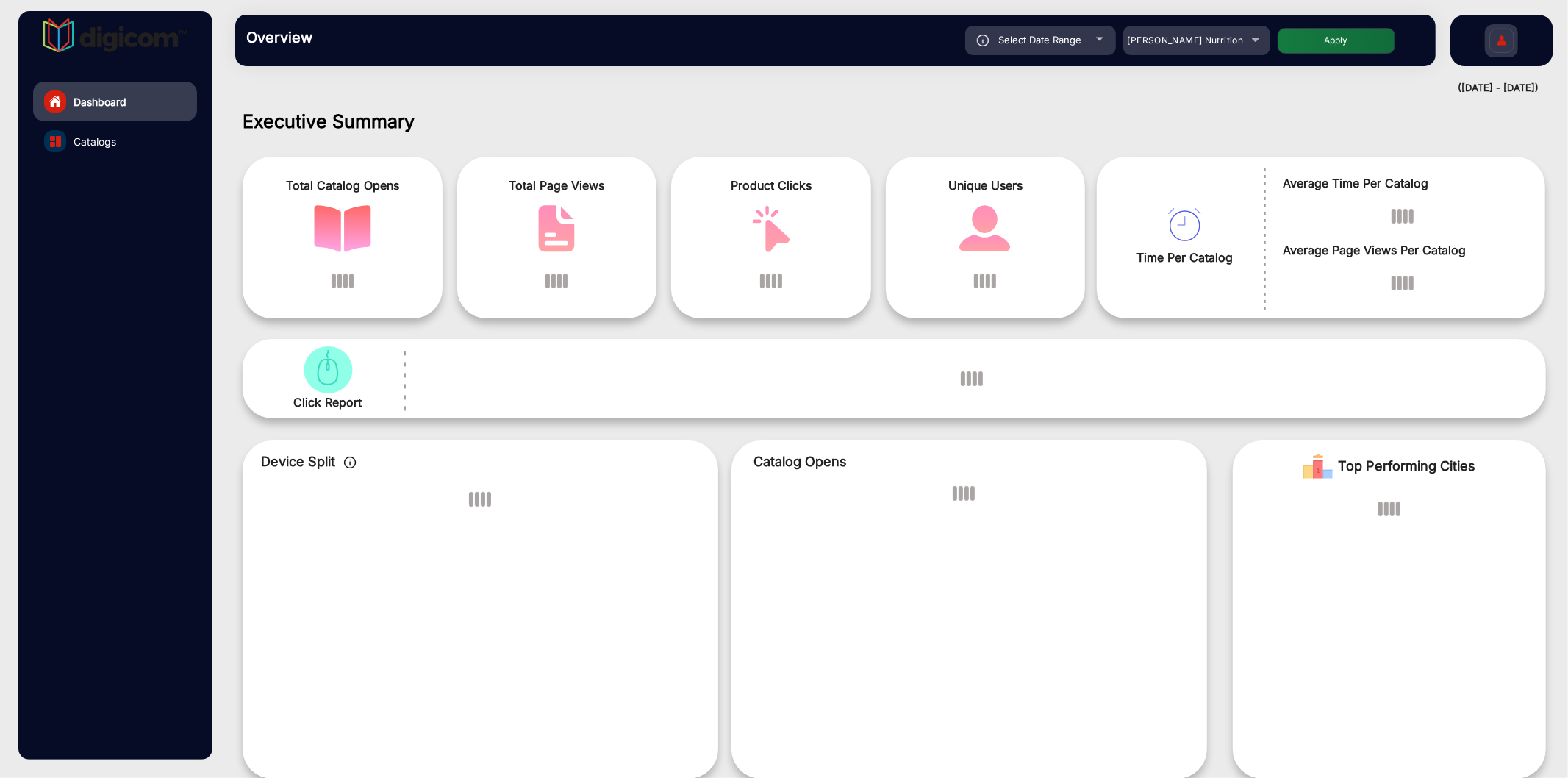
click at [123, 91] on link "Dashboard" at bounding box center [114, 101] width 164 height 39
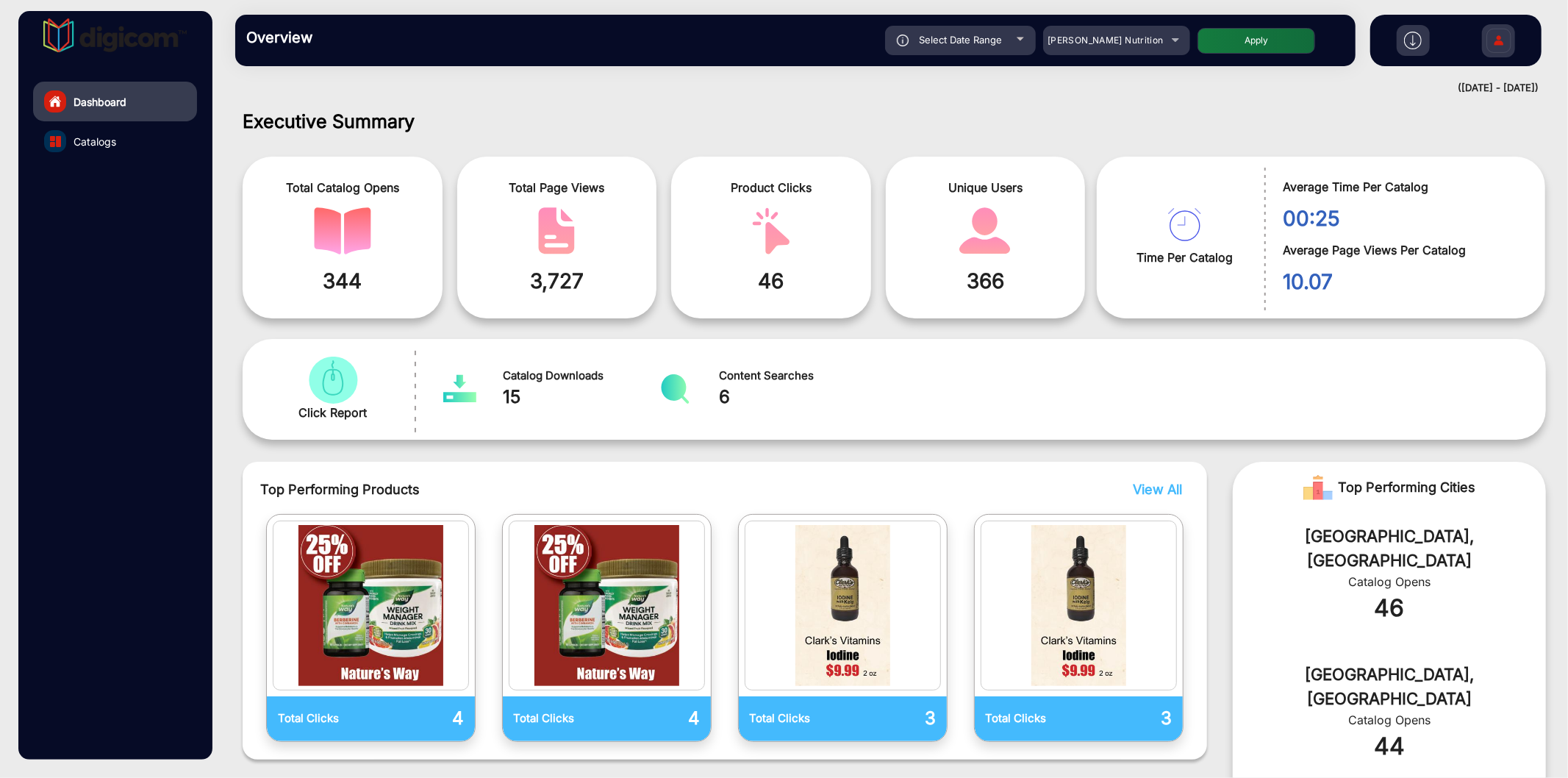
scroll to position [11, 0]
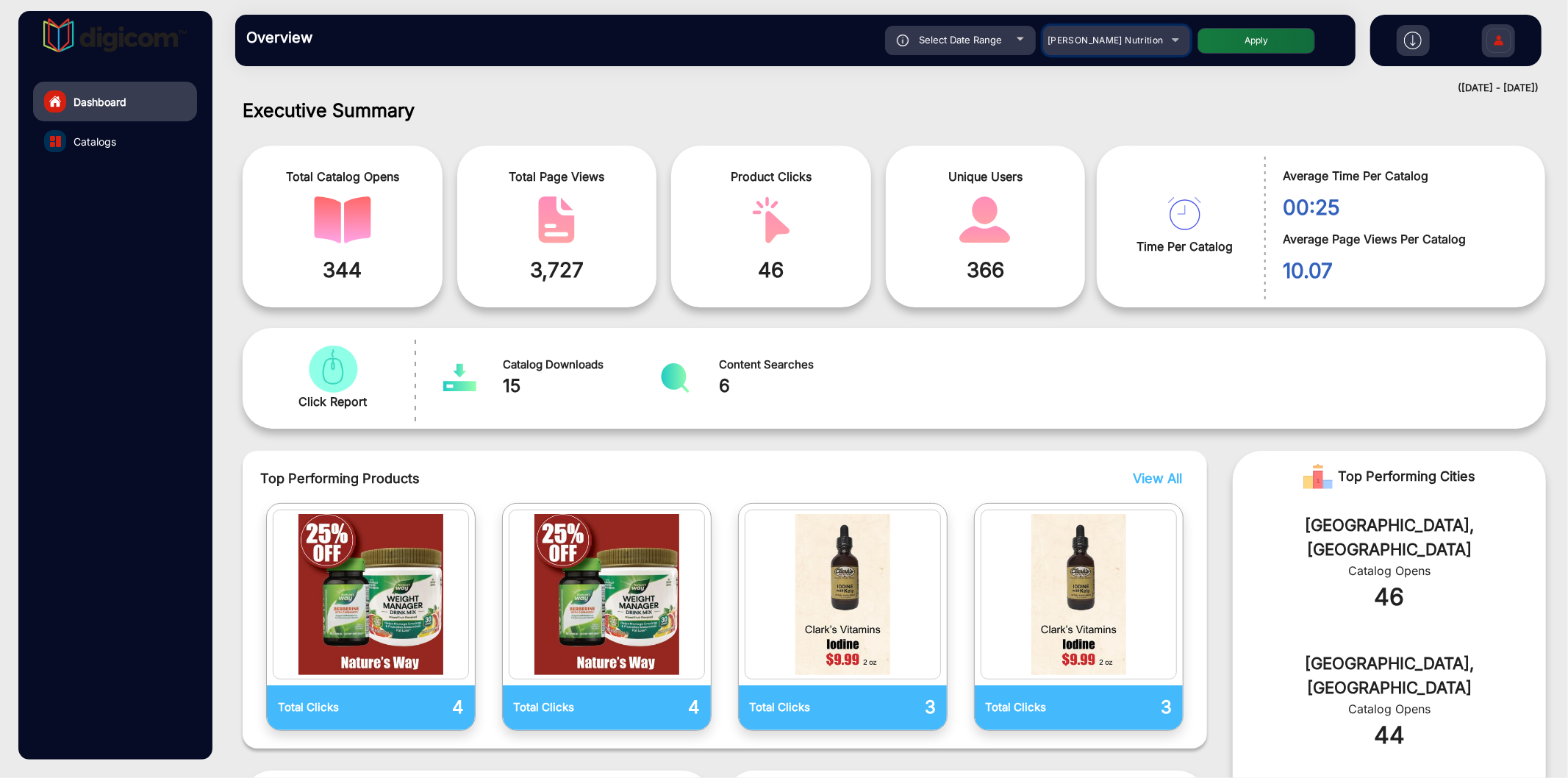
click at [1084, 33] on div "[PERSON_NAME] Nutrition" at bounding box center [1105, 40] width 117 height 18
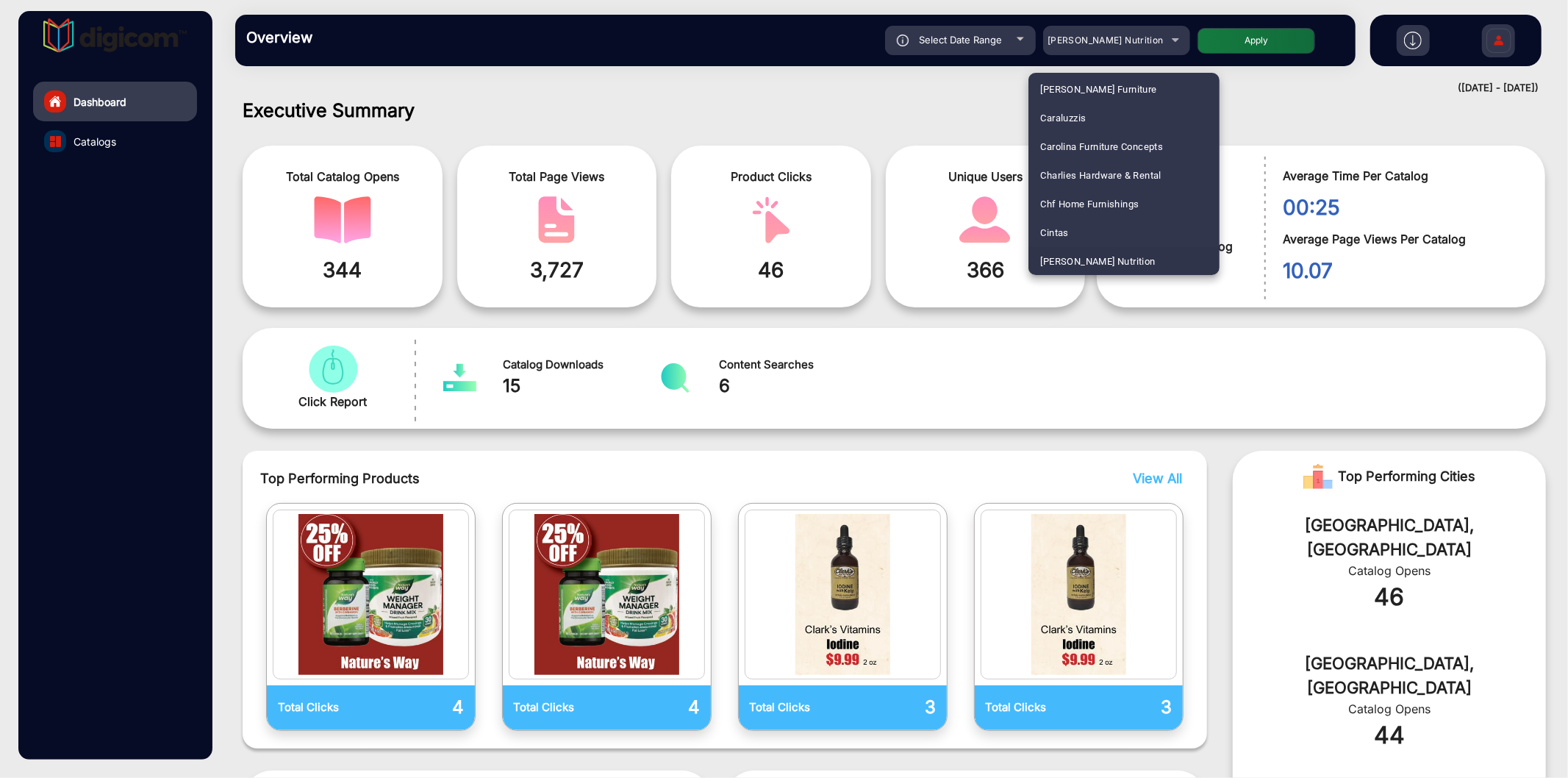
click at [1062, 479] on div at bounding box center [784, 389] width 1568 height 778
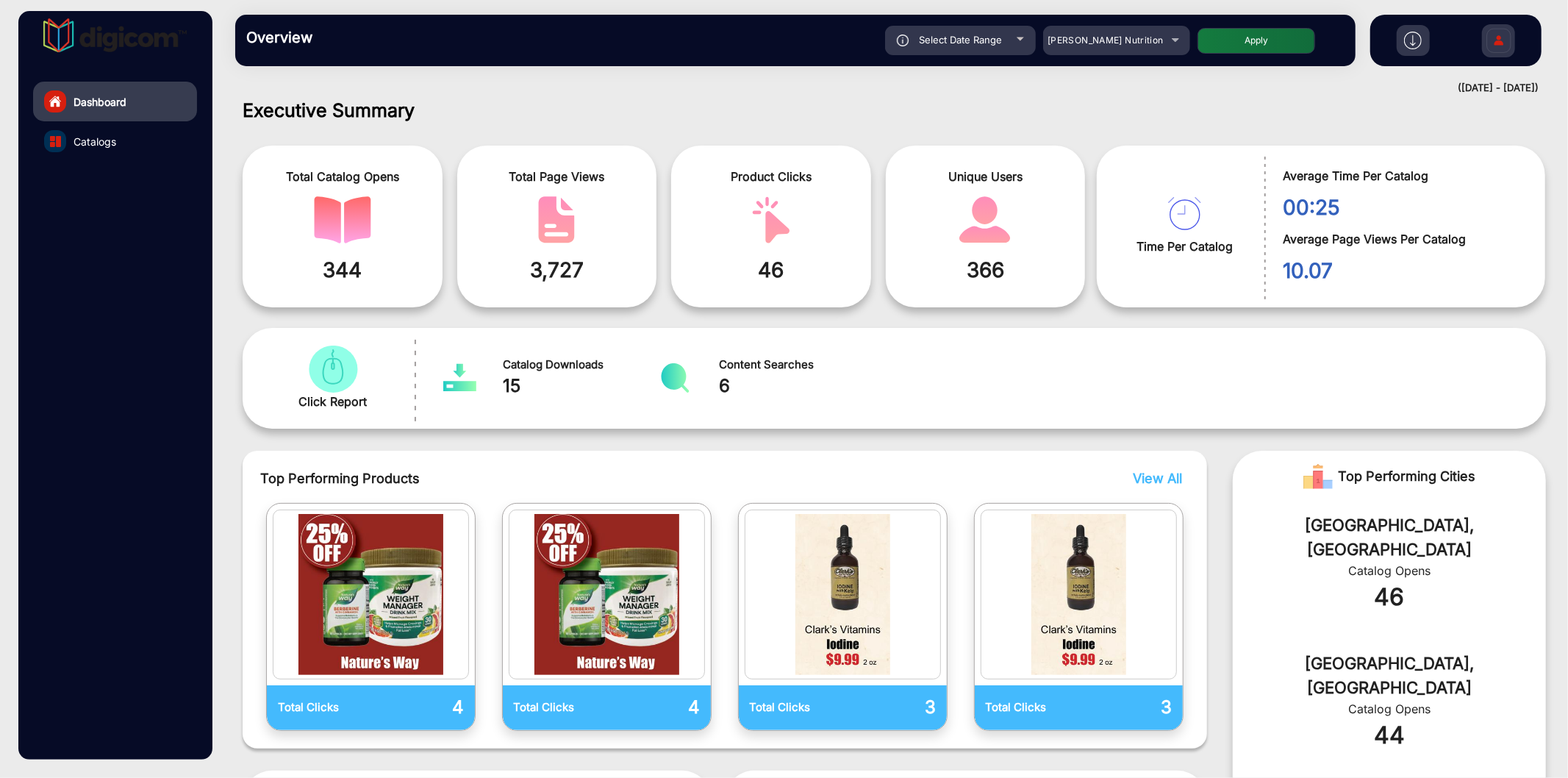
click at [90, 132] on link "Catalogs" at bounding box center [114, 141] width 164 height 39
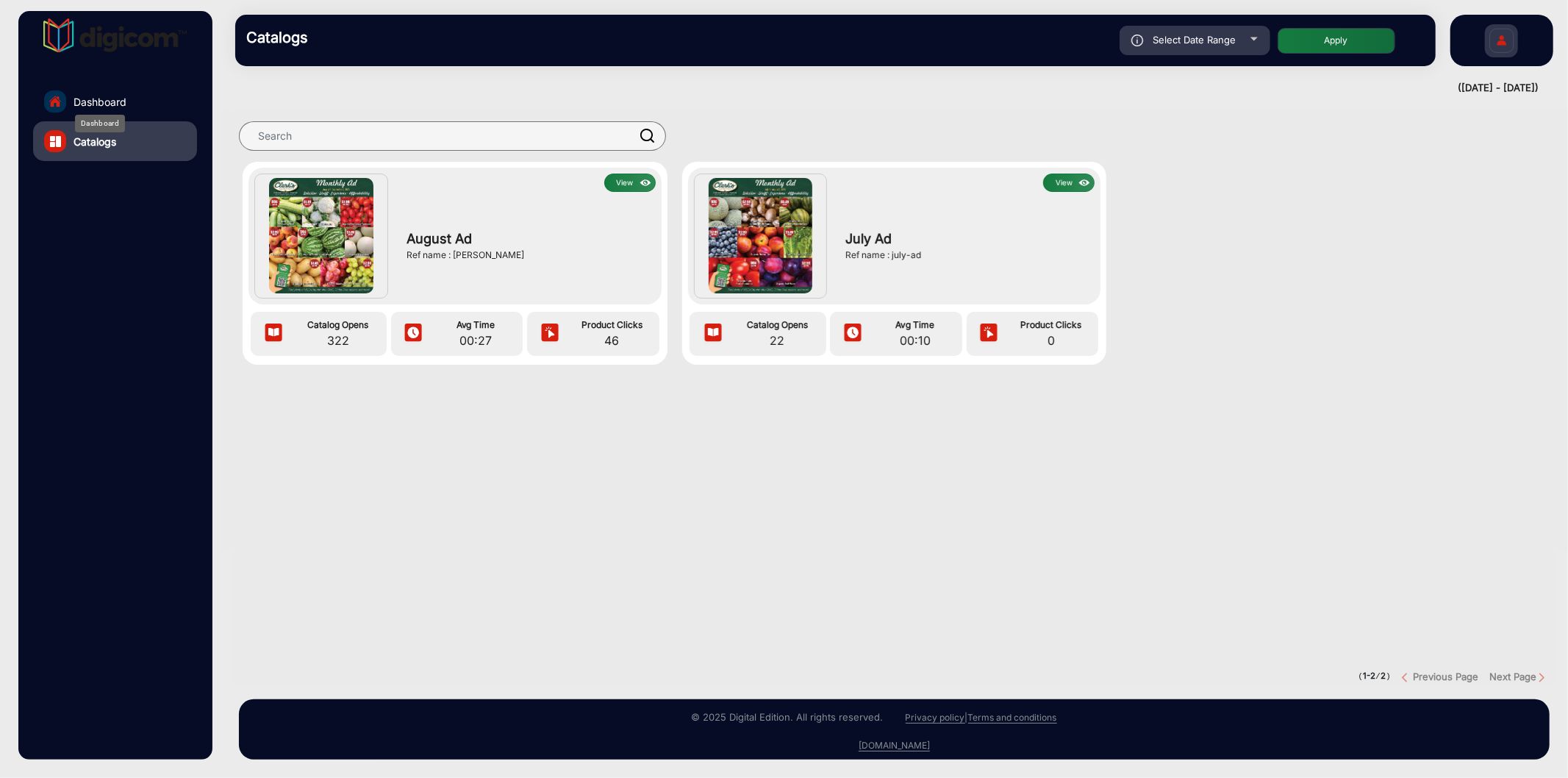
click at [112, 108] on span "Dashboard" at bounding box center [99, 101] width 52 height 15
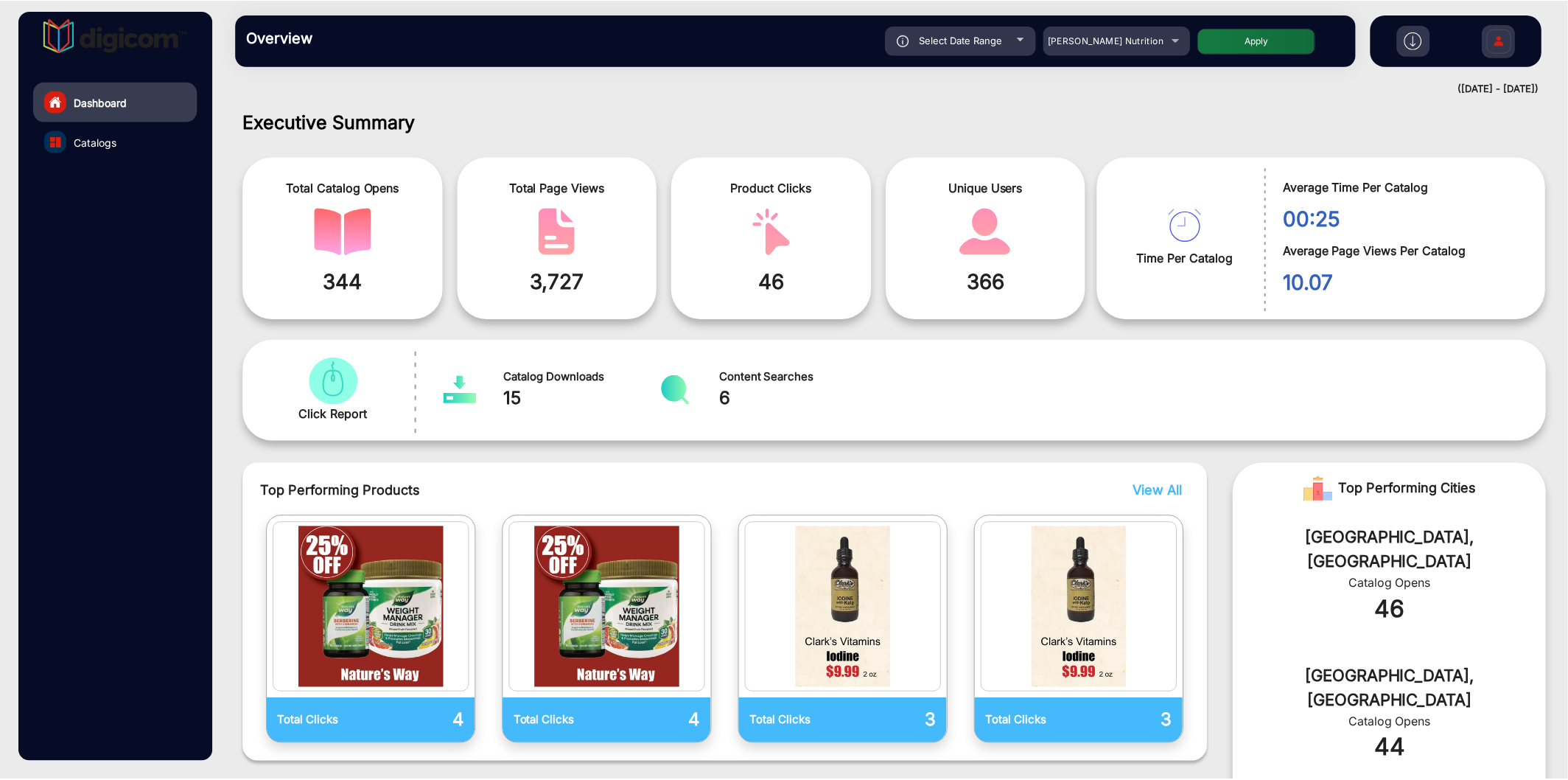
scroll to position [11, 0]
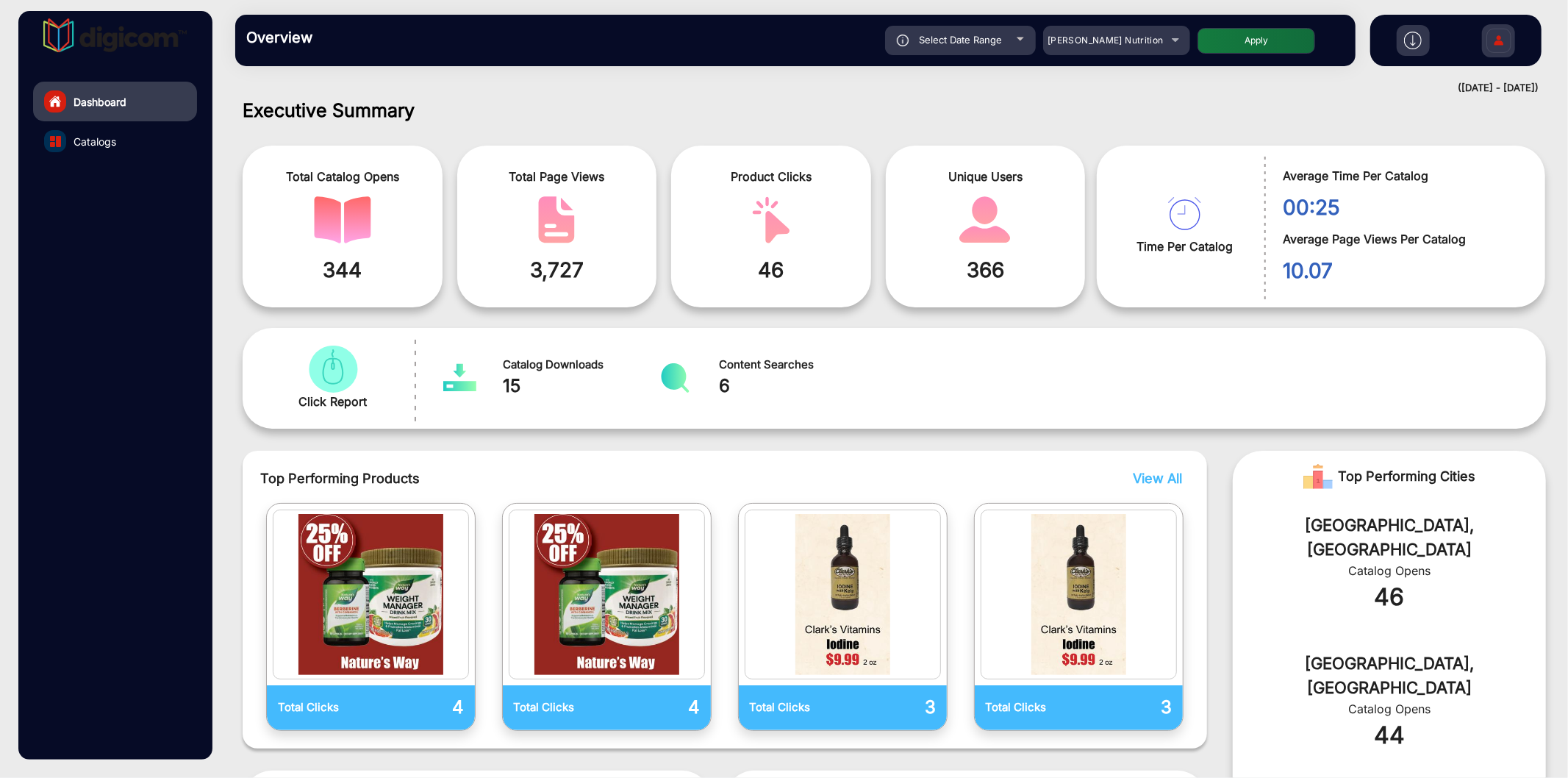
click at [1171, 475] on span "View All" at bounding box center [1157, 478] width 50 height 15
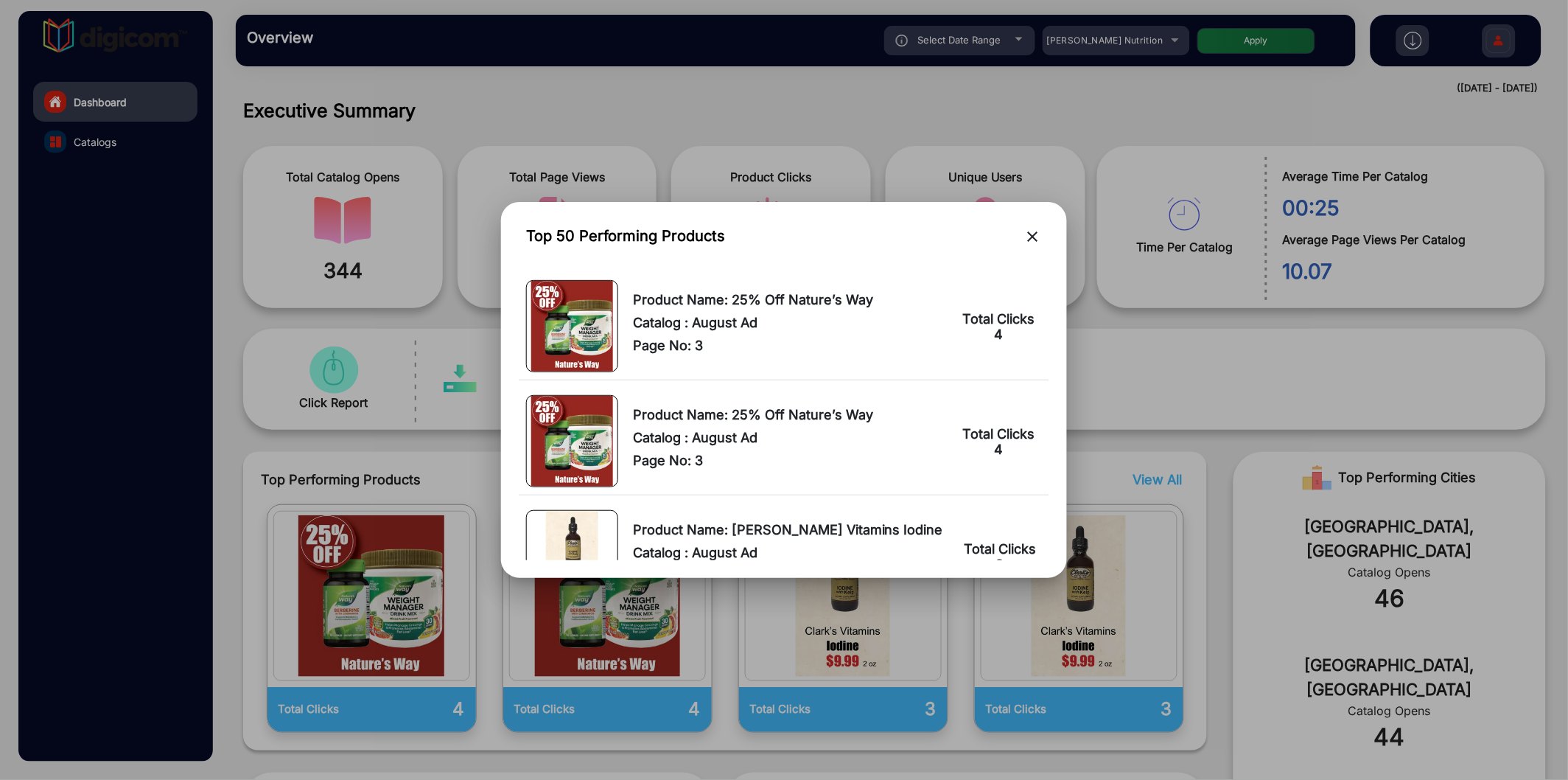
click at [1025, 229] on mat-icon "close" at bounding box center [1032, 236] width 18 height 18
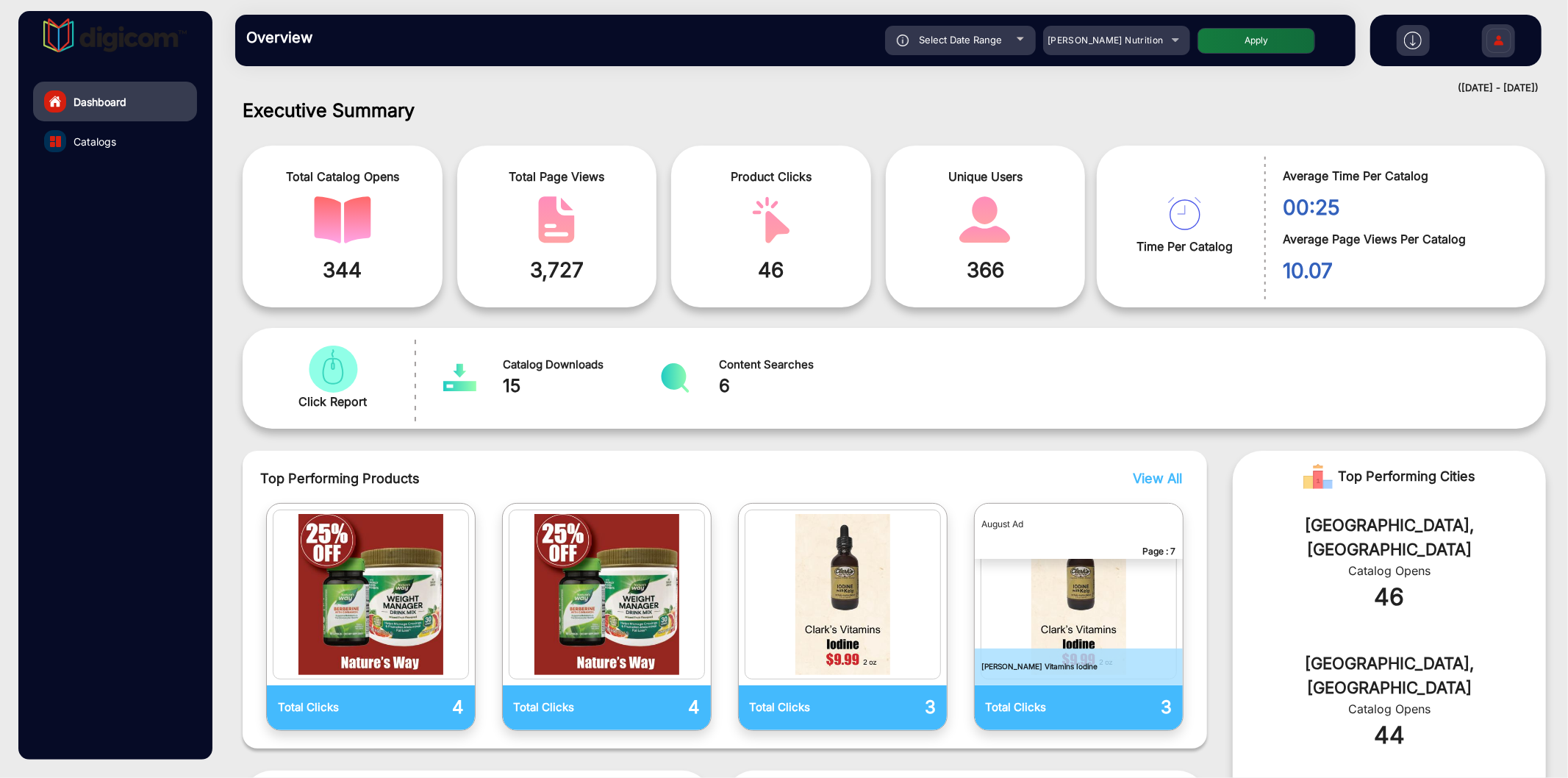
click at [1172, 475] on span "View All" at bounding box center [1157, 478] width 50 height 15
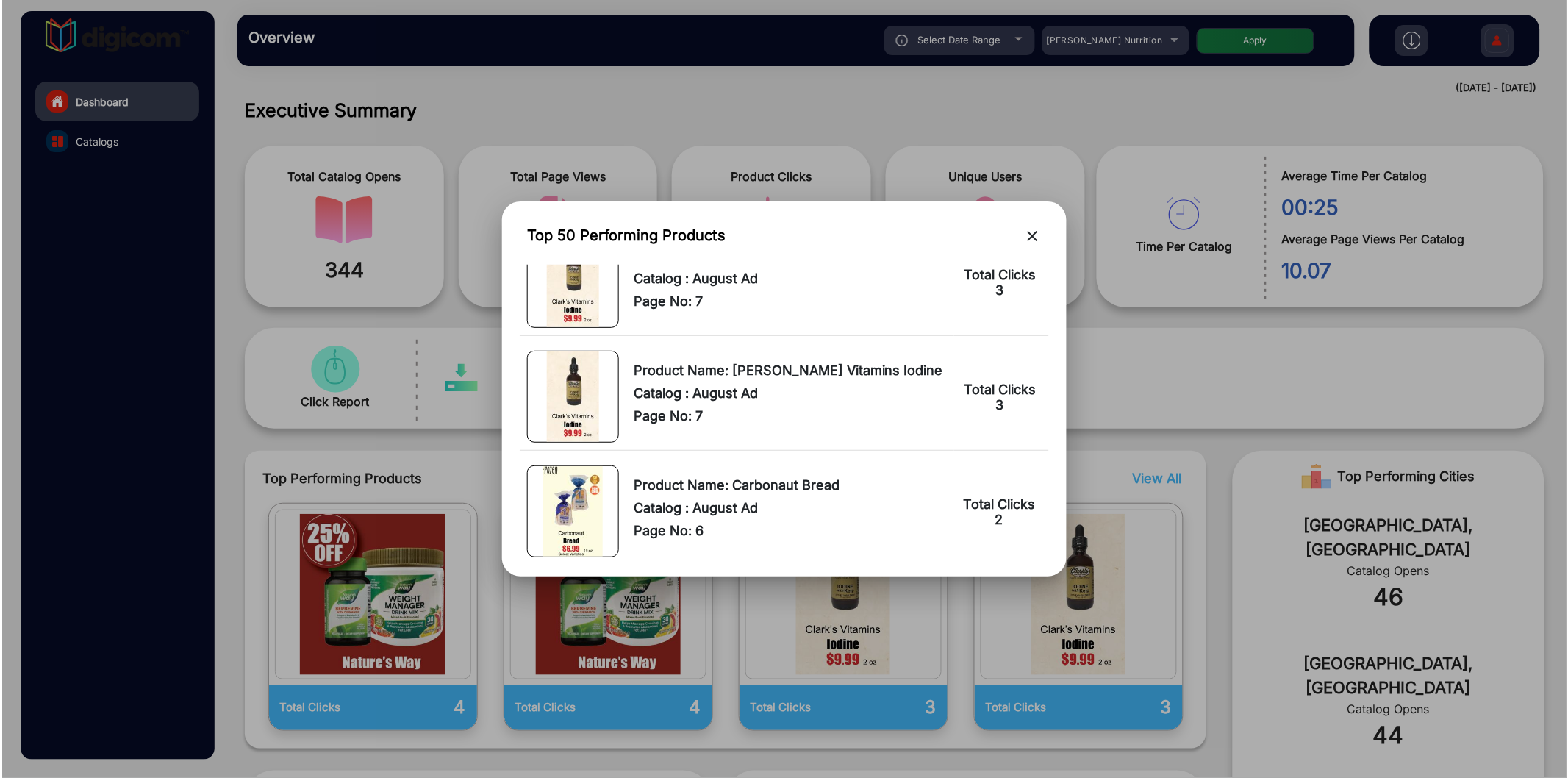
scroll to position [0, 0]
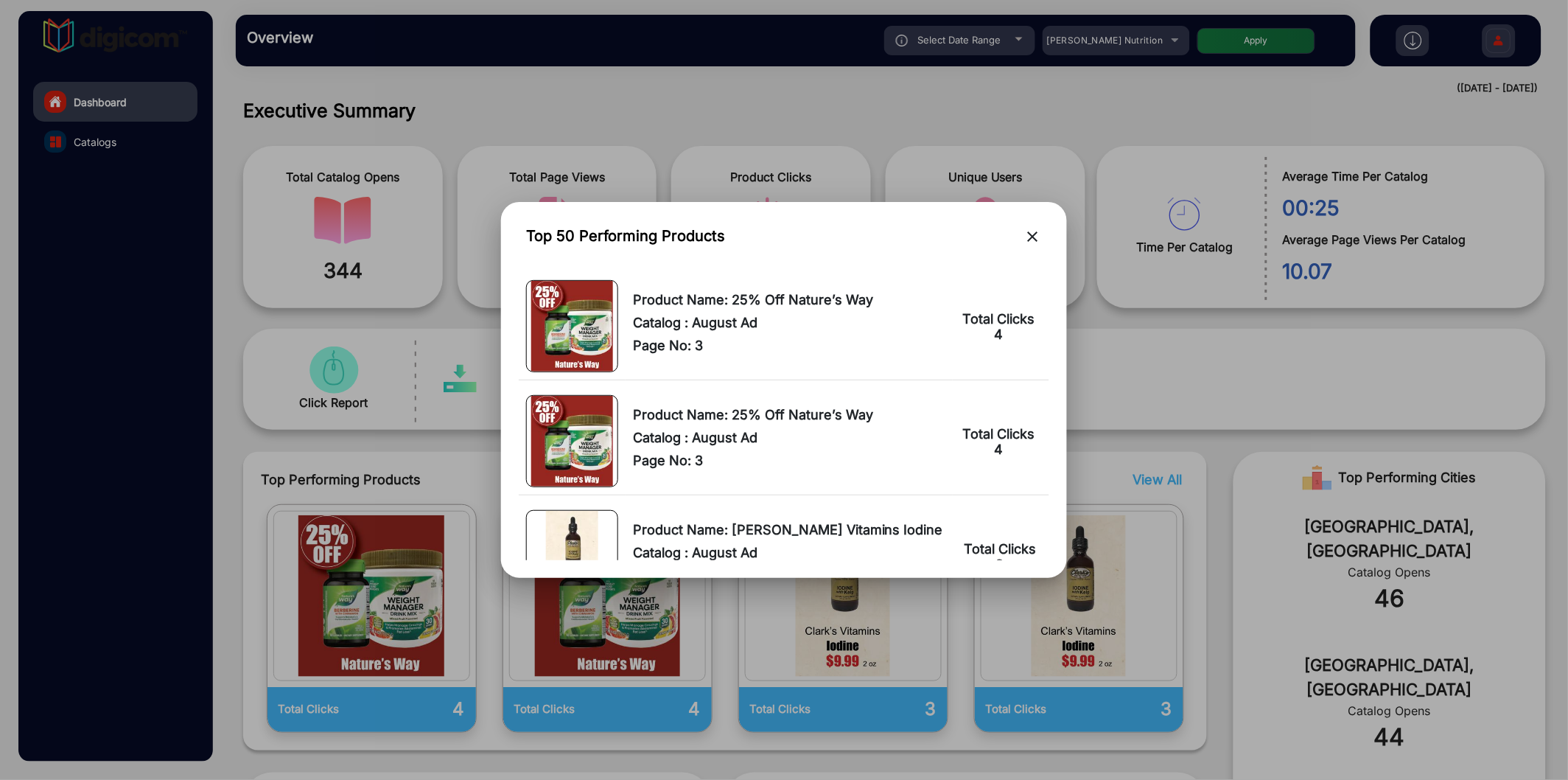
click at [1032, 233] on mat-icon "close" at bounding box center [1032, 236] width 18 height 18
